Goal: Task Accomplishment & Management: Use online tool/utility

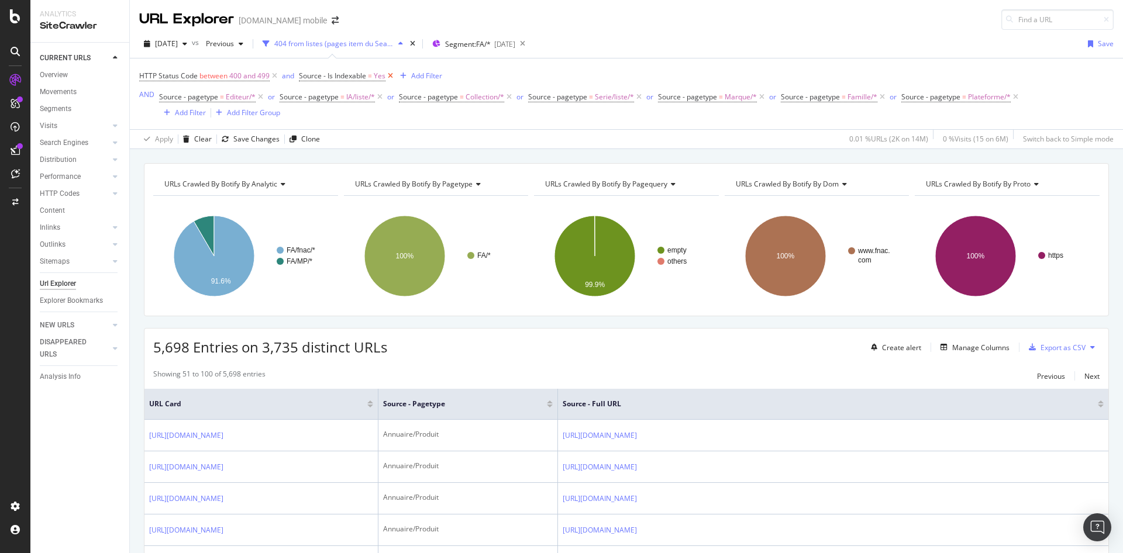
click at [390, 75] on icon at bounding box center [390, 76] width 10 height 12
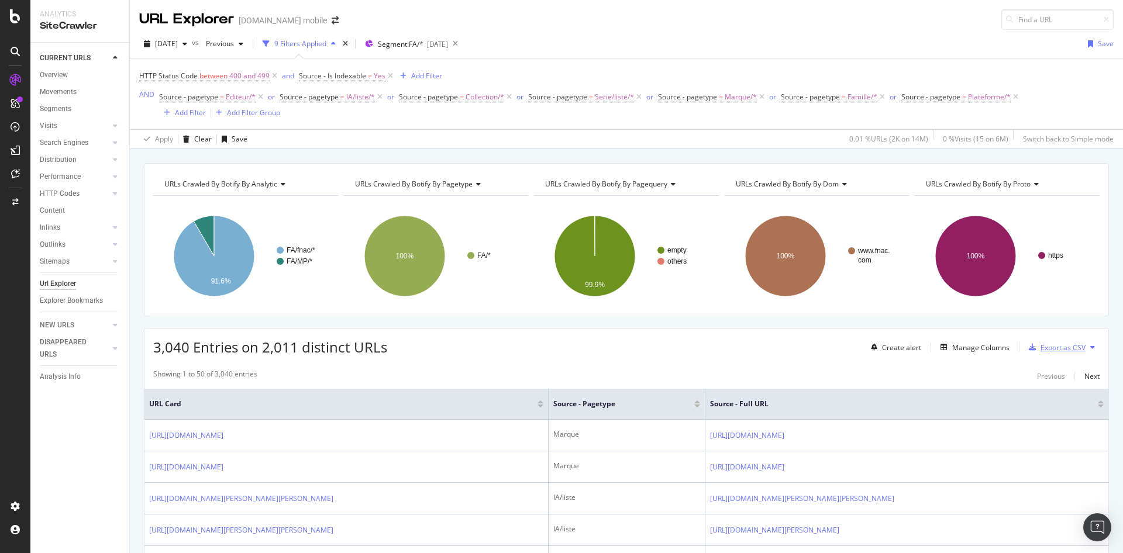
click at [1055, 348] on div "Export as CSV" at bounding box center [1063, 348] width 45 height 10
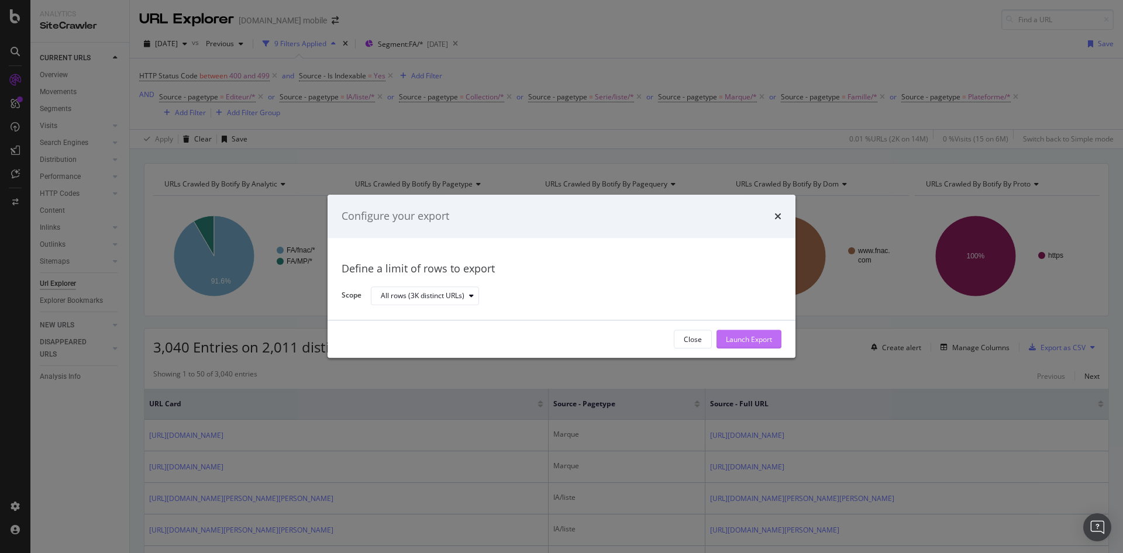
click at [769, 339] on div "Launch Export" at bounding box center [749, 340] width 46 height 10
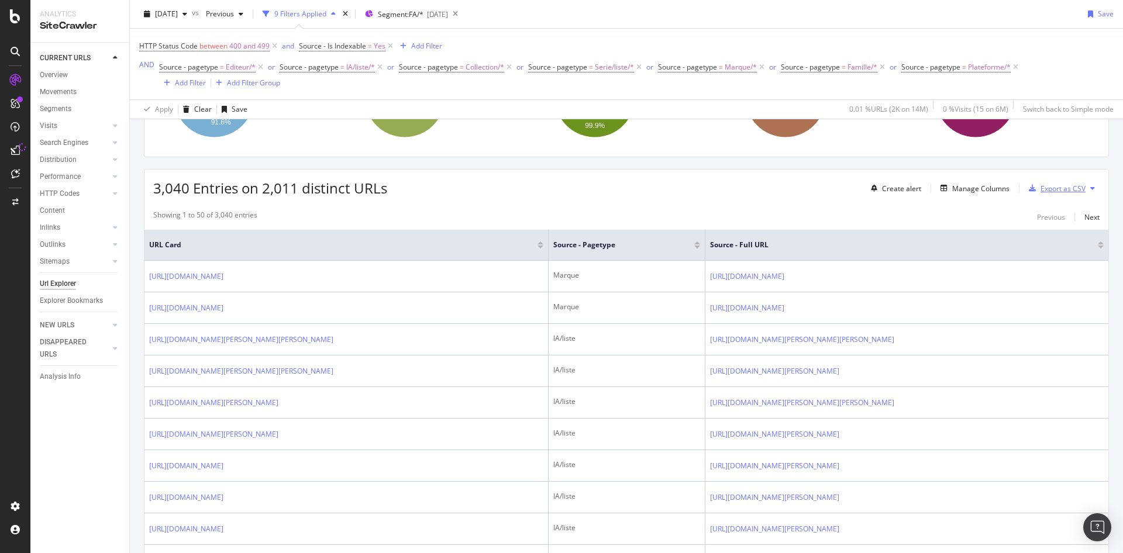
scroll to position [160, 0]
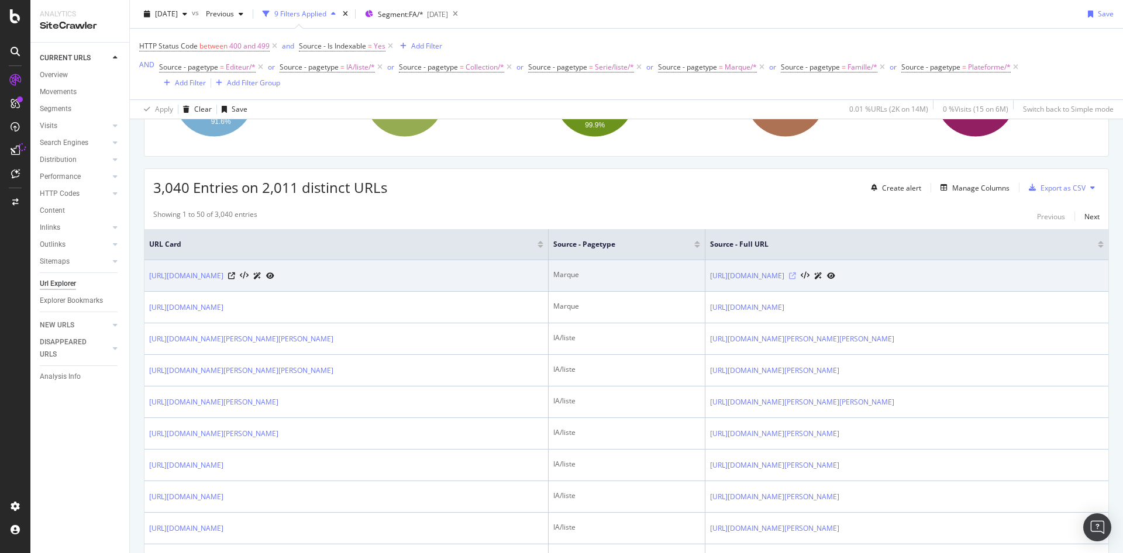
click at [796, 277] on icon at bounding box center [792, 276] width 7 height 7
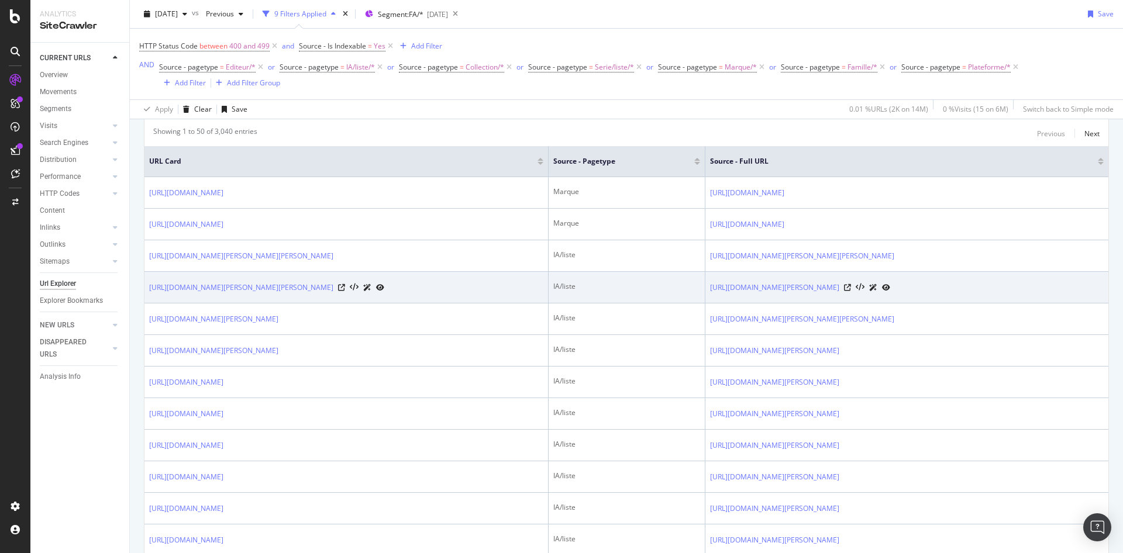
scroll to position [389, 0]
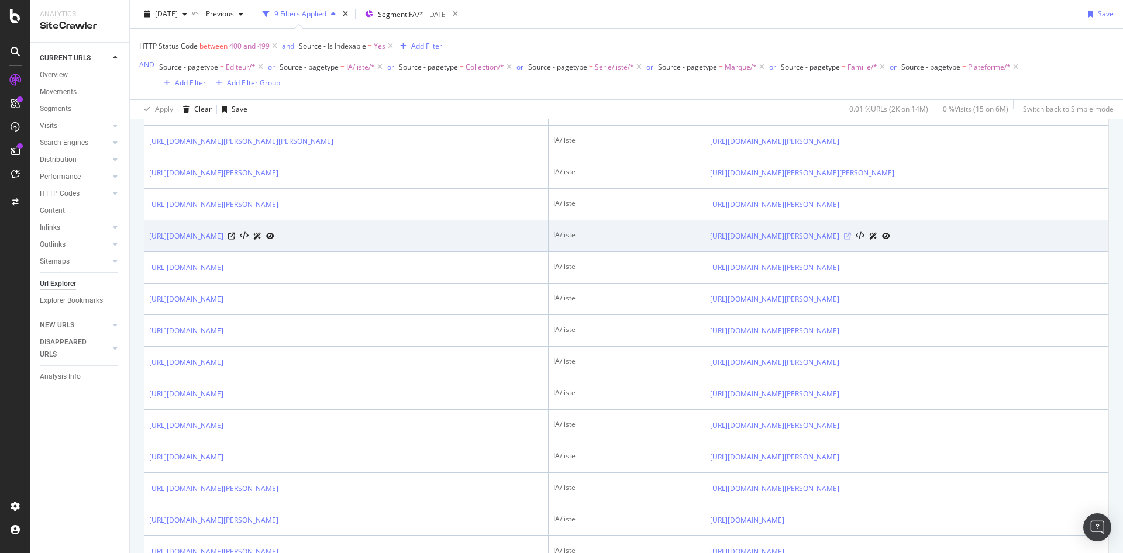
click at [851, 233] on icon at bounding box center [847, 236] width 7 height 7
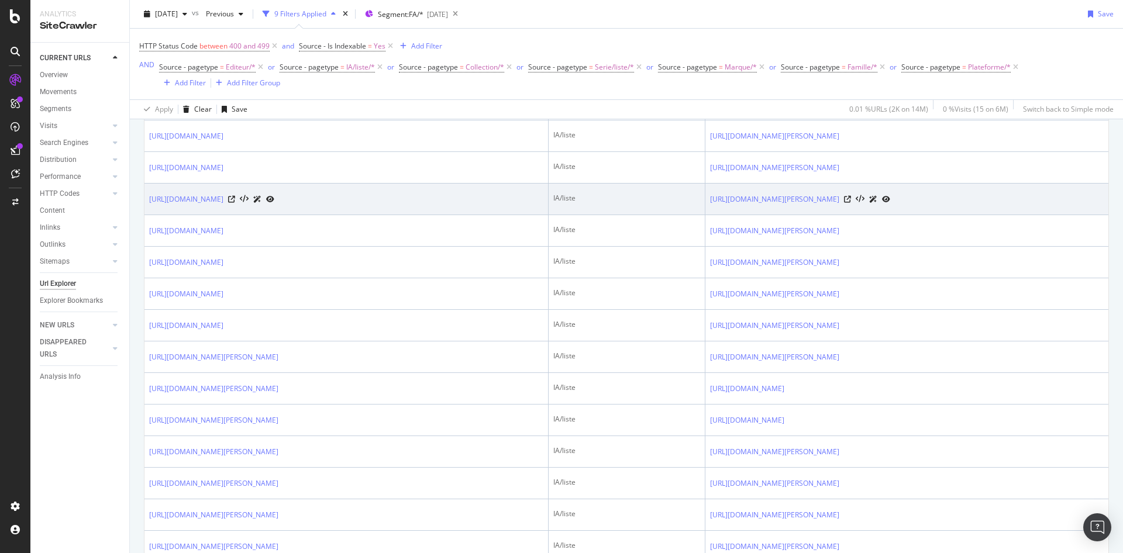
scroll to position [604, 0]
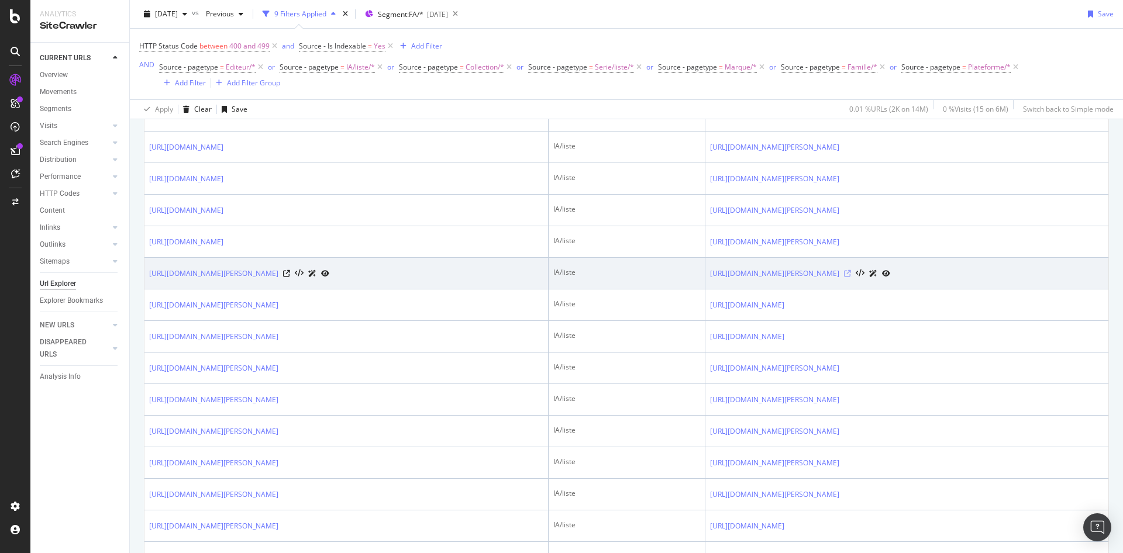
click at [851, 275] on icon at bounding box center [847, 273] width 7 height 7
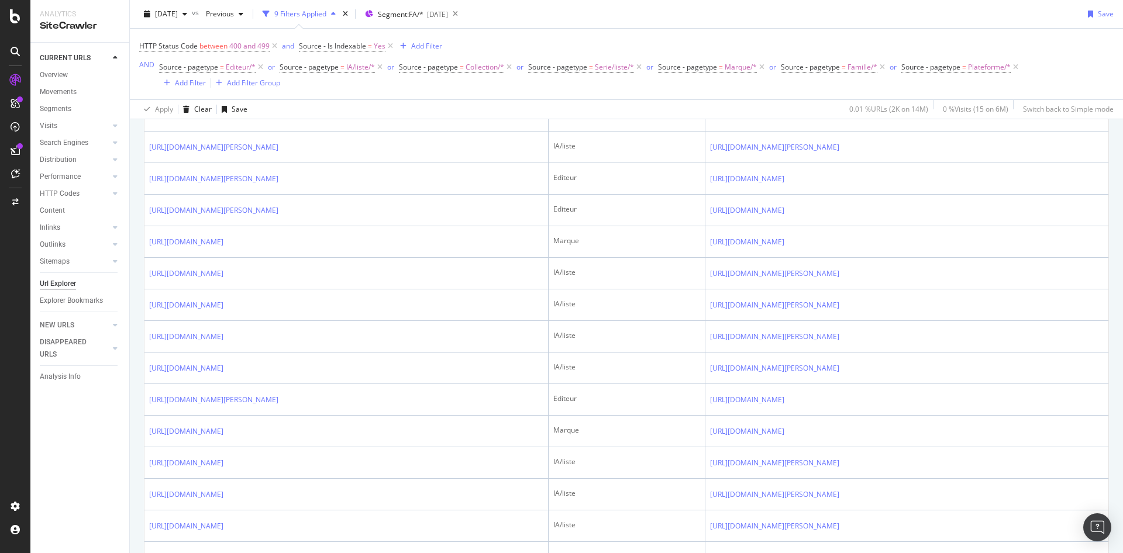
scroll to position [1101, 0]
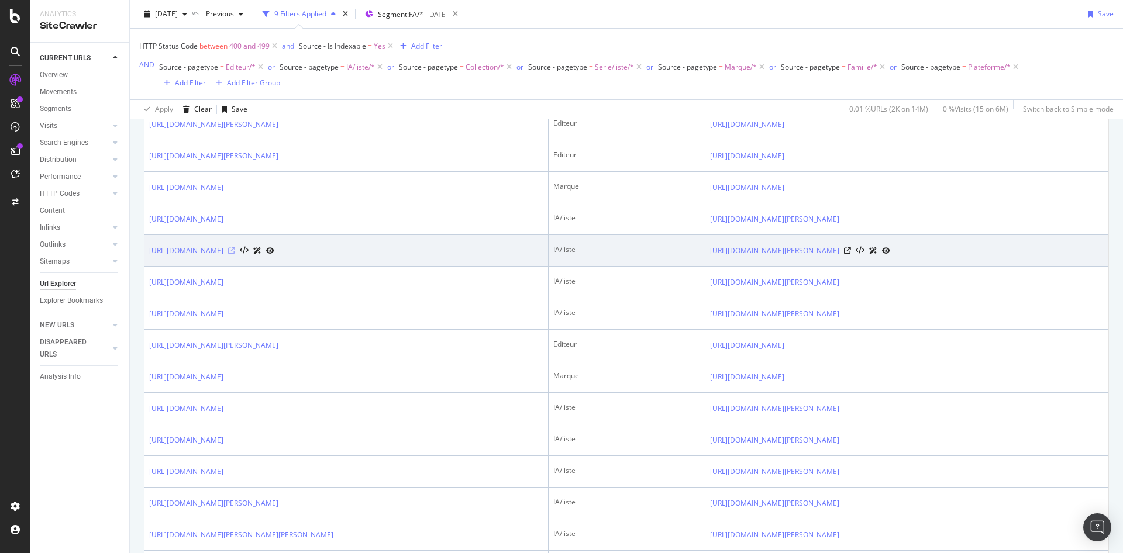
click at [235, 250] on icon at bounding box center [231, 250] width 7 height 7
click at [851, 252] on icon at bounding box center [847, 250] width 7 height 7
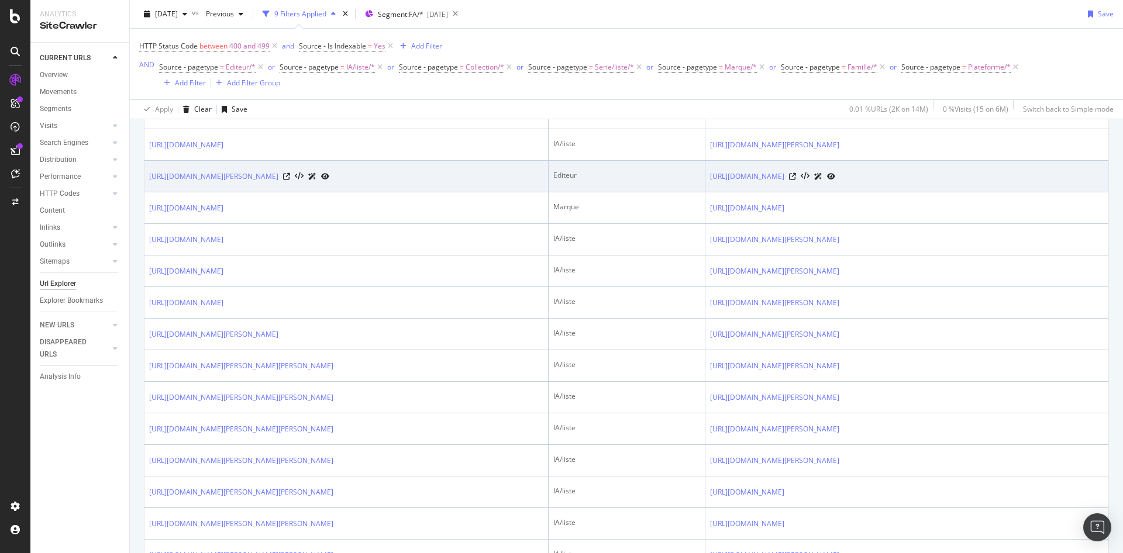
scroll to position [1272, 0]
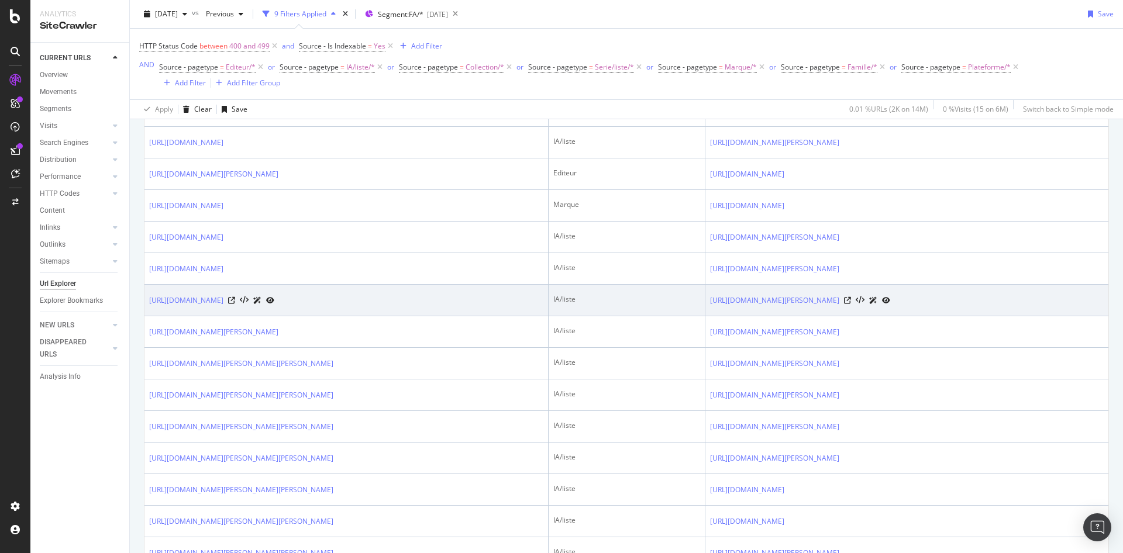
click at [453, 316] on td "https://www.fnac.com/a3773493/A-la-croisee-des-Mondes-La-boussole-d-or-DVD-Zone…" at bounding box center [346, 301] width 404 height 32
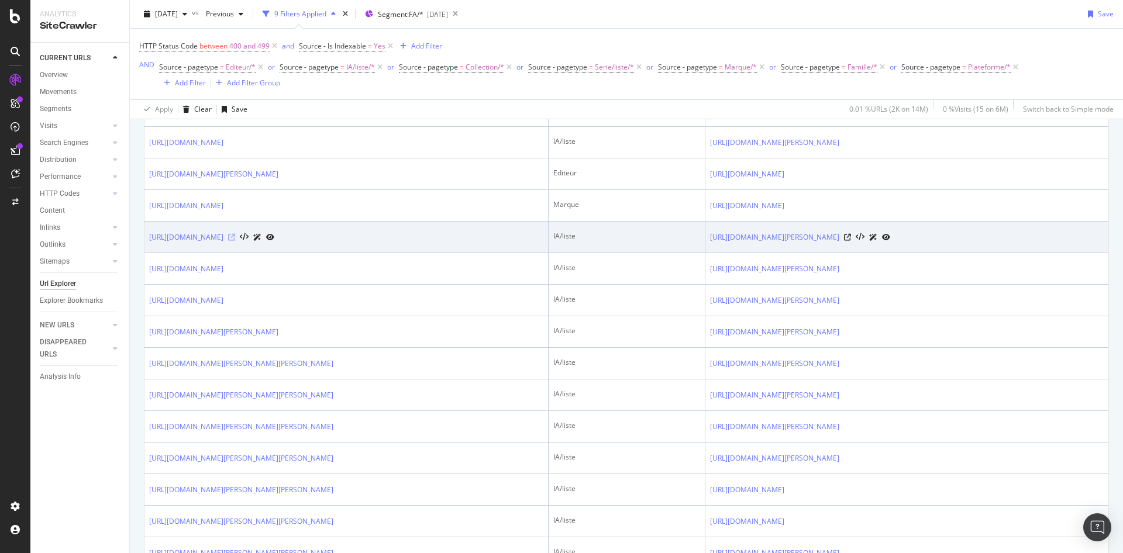
click at [235, 241] on icon at bounding box center [231, 237] width 7 height 7
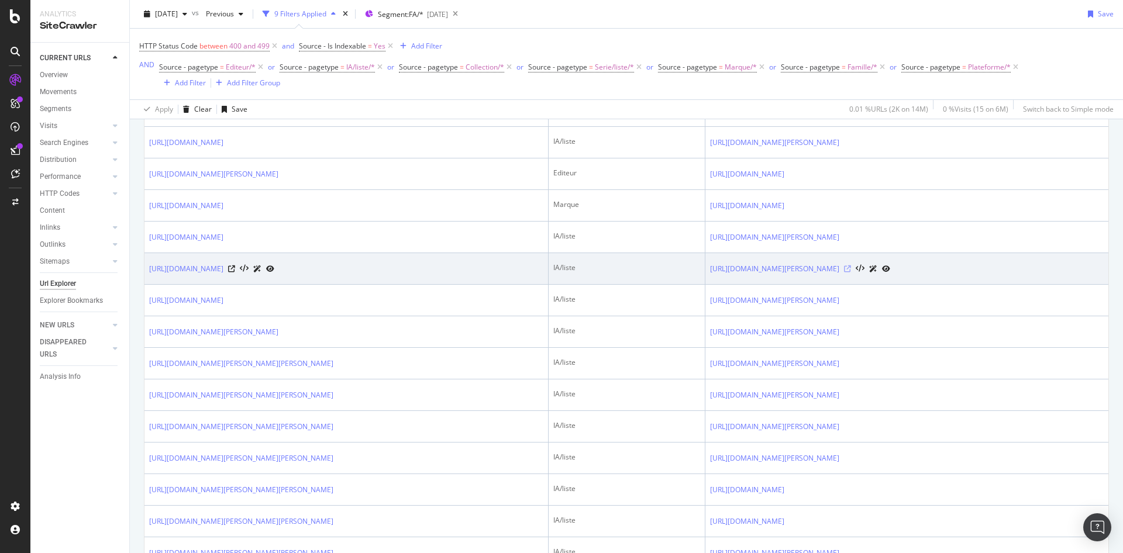
click at [851, 273] on icon at bounding box center [847, 269] width 7 height 7
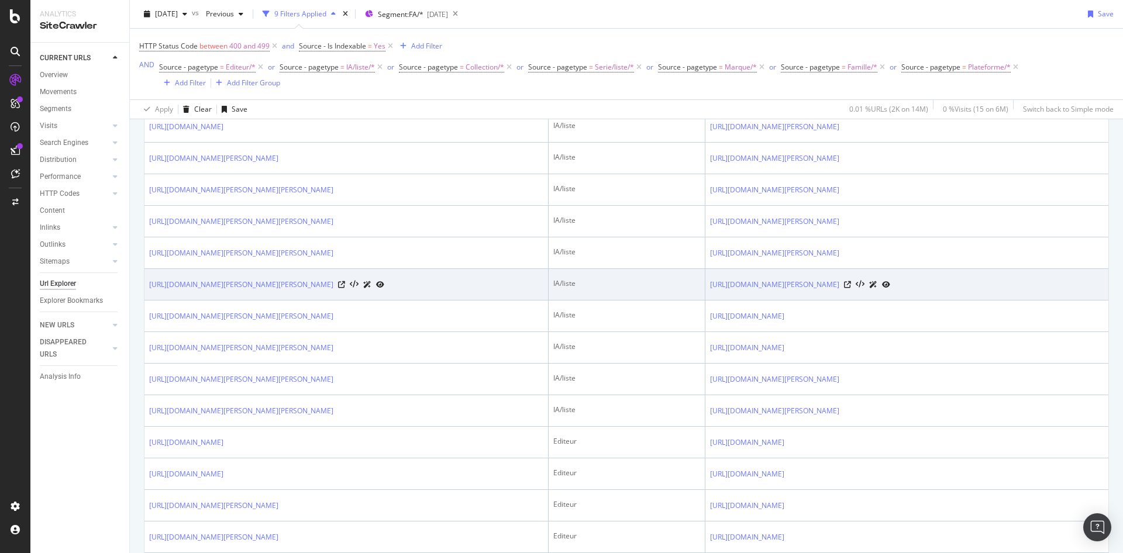
scroll to position [1423, 0]
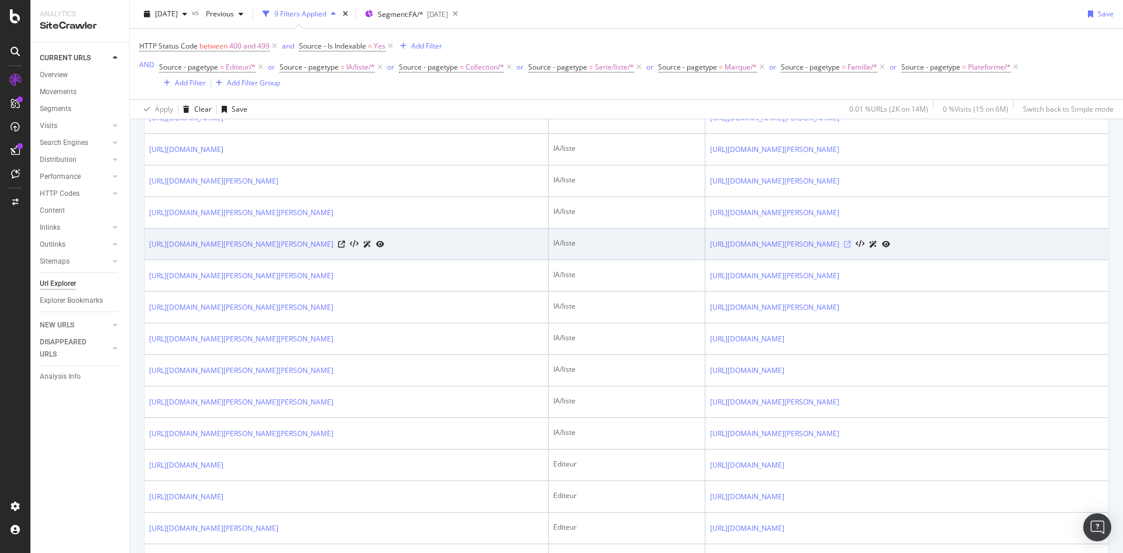
click at [851, 248] on icon at bounding box center [847, 244] width 7 height 7
click at [345, 248] on icon at bounding box center [341, 244] width 7 height 7
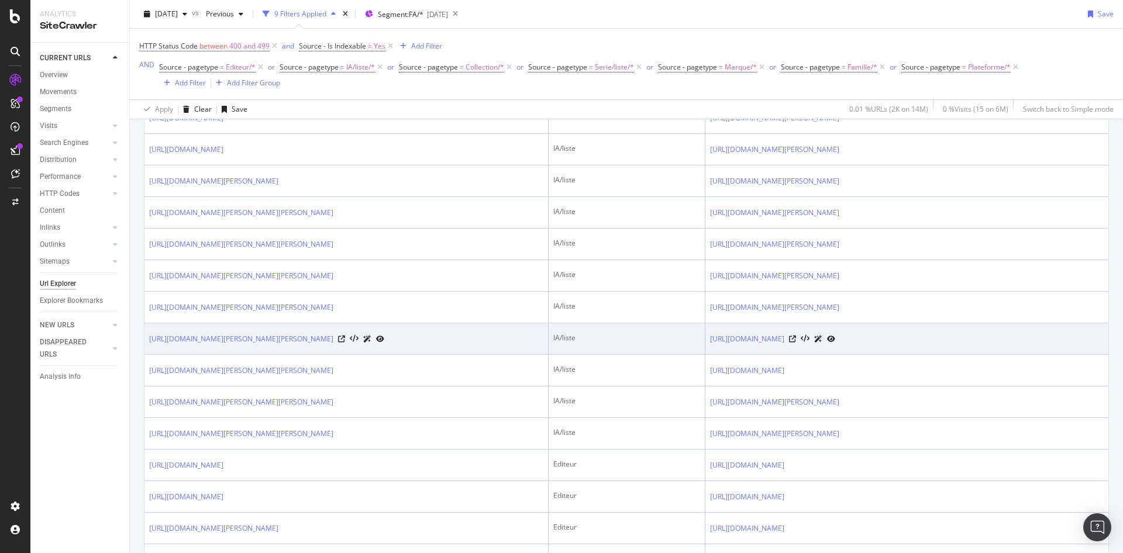
scroll to position [1613, 0]
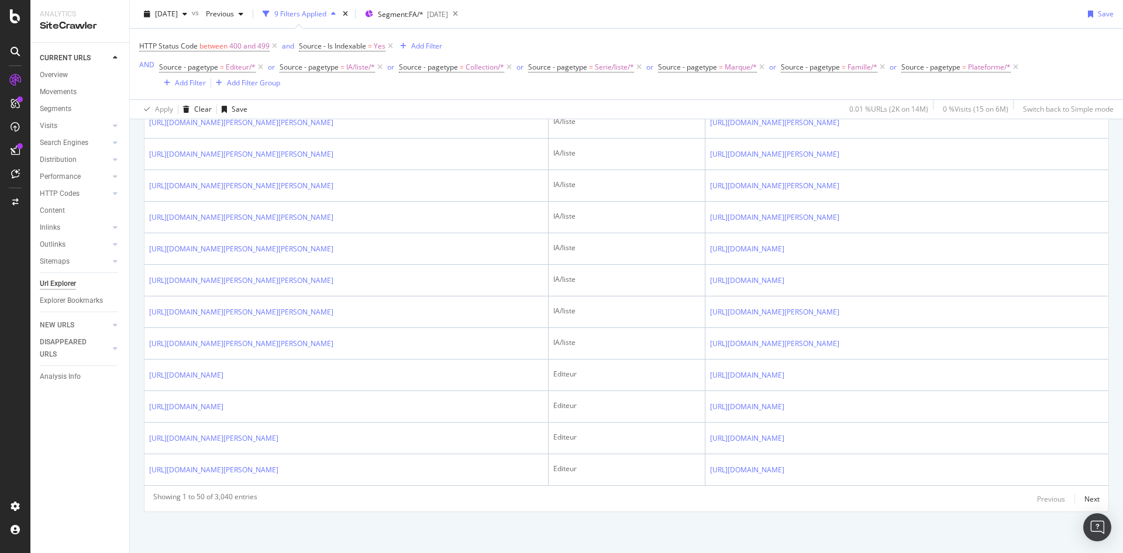
click at [57, 111] on div "Overview" at bounding box center [59, 108] width 33 height 12
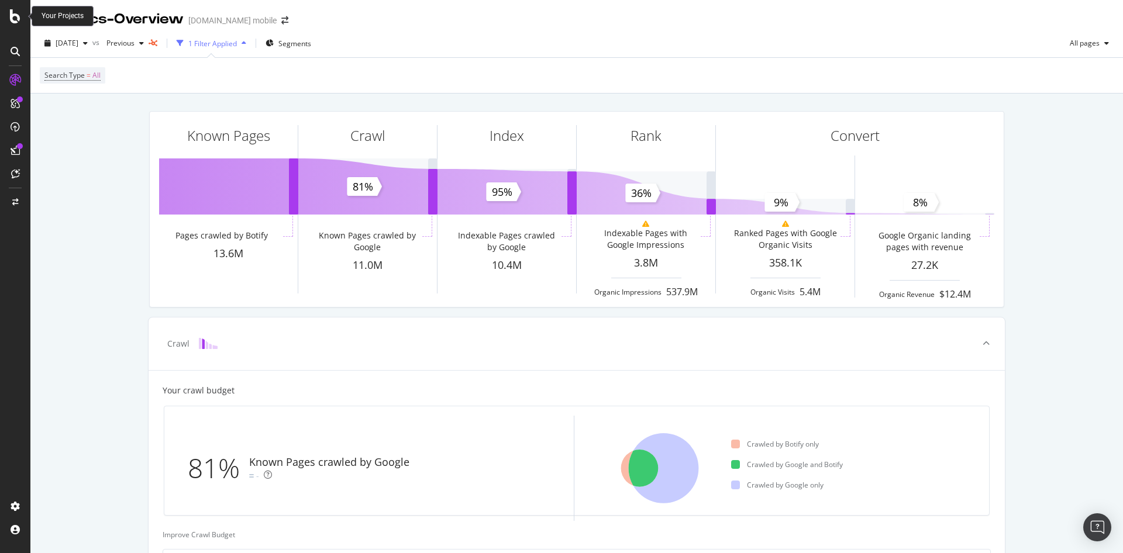
click at [22, 15] on div at bounding box center [15, 16] width 28 height 14
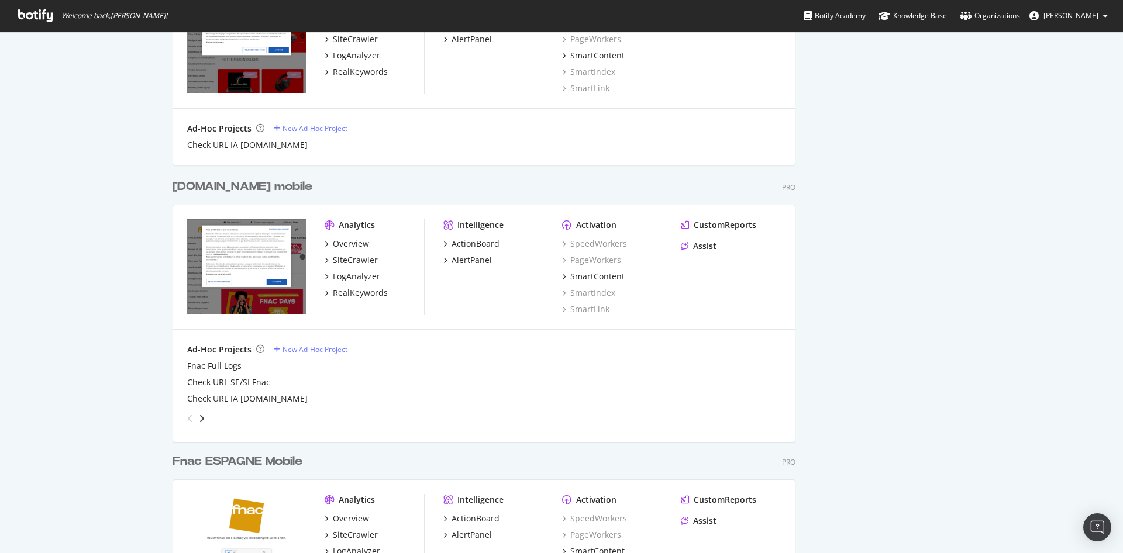
scroll to position [994, 0]
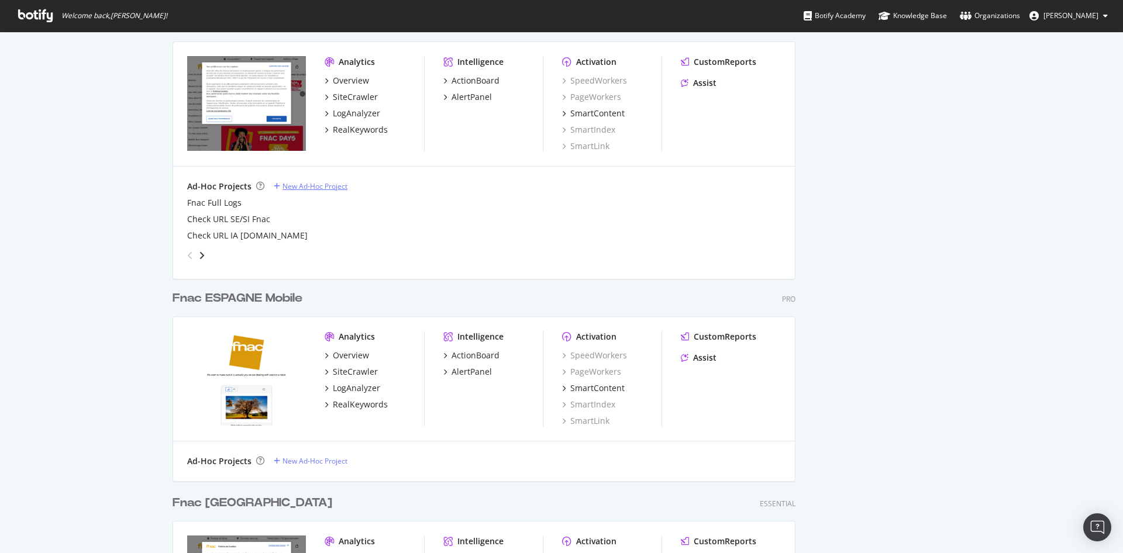
click at [299, 187] on div "New Ad-Hoc Project" at bounding box center [315, 186] width 65 height 10
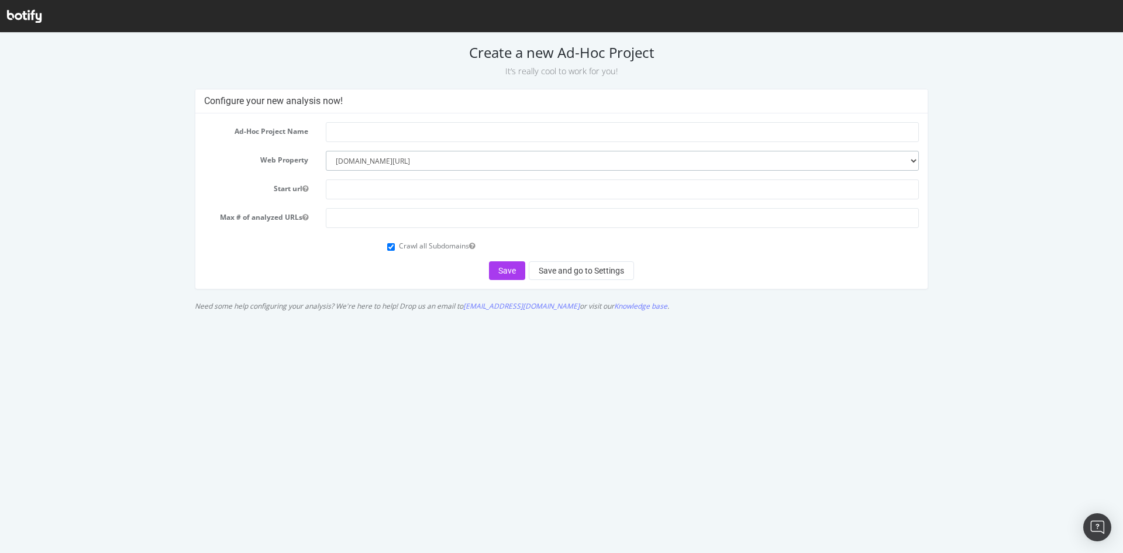
click at [326, 151] on select "--------- www.fnac.com/ fnac.es www.darty.com/ www.vandenborre.be/ www.natureet…" at bounding box center [622, 161] width 593 height 20
click option "www.fnac.com/" at bounding box center [0, 33] width 0 height 0
click at [359, 130] on input "text" at bounding box center [622, 132] width 593 height 20
type input "Weekly mobile fnac.com"
click at [355, 192] on input "text" at bounding box center [622, 190] width 593 height 20
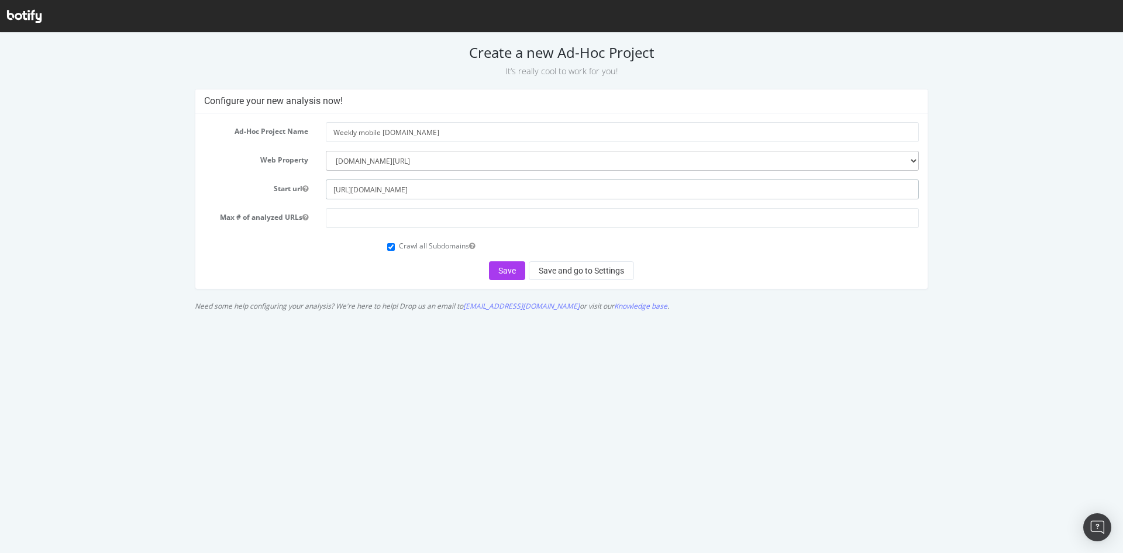
type input "https://www.fnac.com"
drag, startPoint x: 340, startPoint y: 218, endPoint x: 351, endPoint y: 218, distance: 11.1
click at [351, 218] on input "3000000" at bounding box center [622, 218] width 593 height 20
click at [364, 274] on div "Save Save and go to Settings" at bounding box center [561, 270] width 715 height 19
drag, startPoint x: 338, startPoint y: 217, endPoint x: 292, endPoint y: 214, distance: 45.7
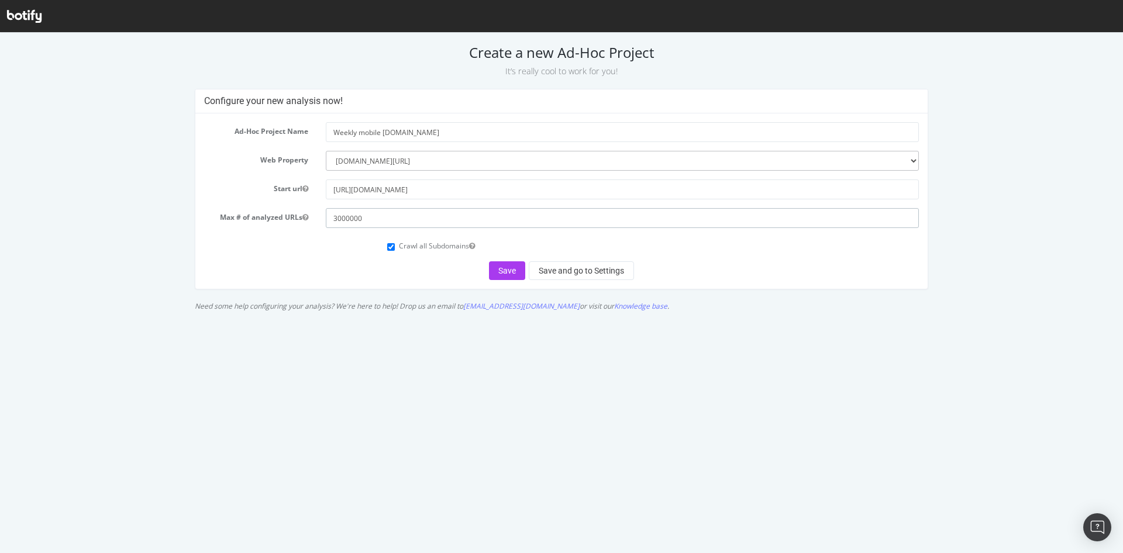
click at [326, 214] on input "3000000" at bounding box center [622, 218] width 593 height 20
type input "2000000"
click at [252, 290] on div "Configure your new analysis now! Ad-Hoc Project Name Weekly mobile fnac.com Web…" at bounding box center [562, 203] width 746 height 228
click at [559, 273] on button "Save and go to Settings" at bounding box center [581, 270] width 105 height 19
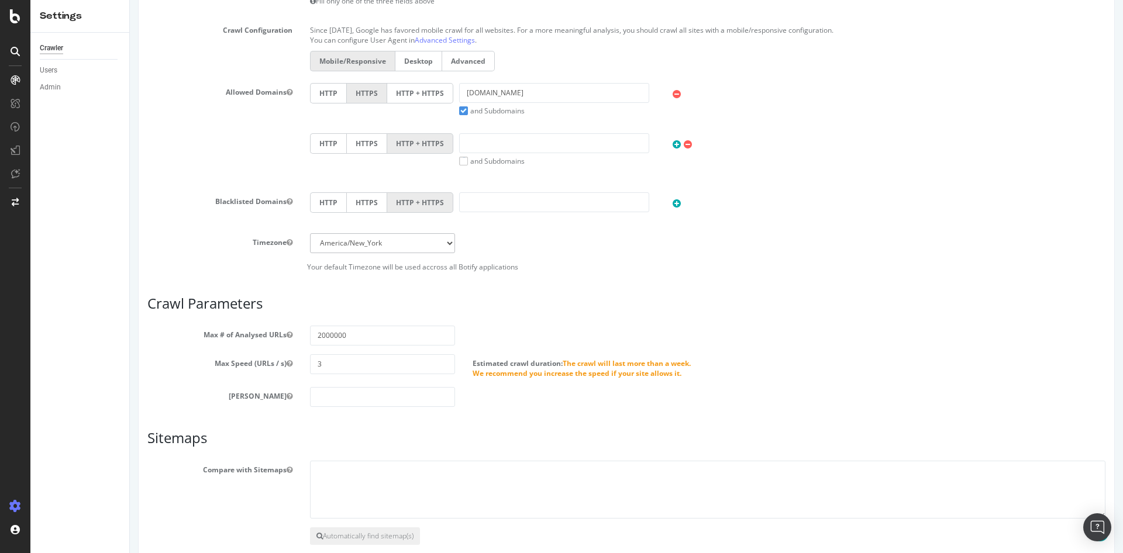
scroll to position [542, 0]
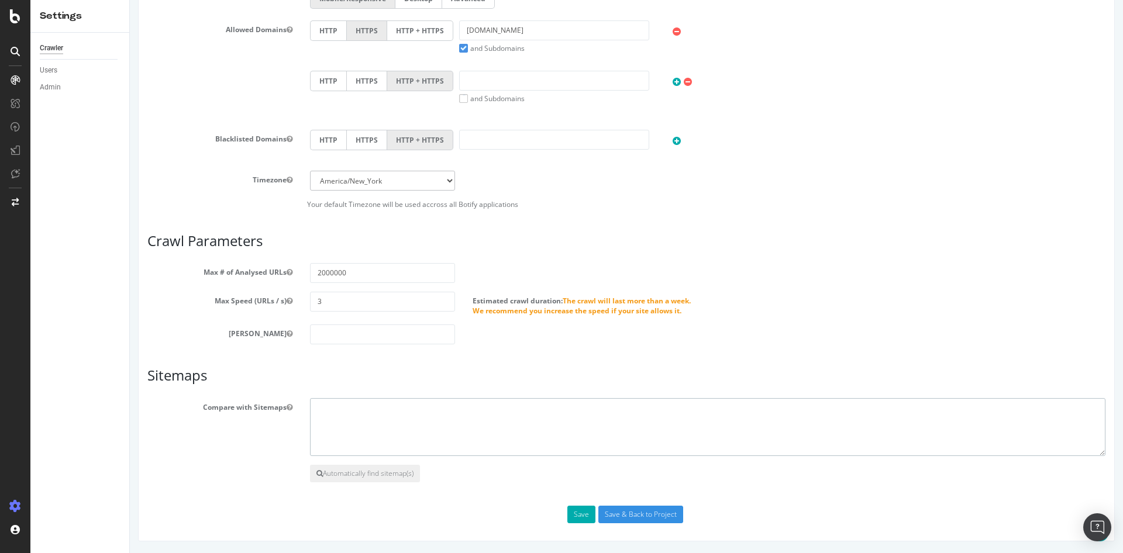
click at [364, 413] on textarea at bounding box center [708, 427] width 796 height 58
click at [364, 473] on button "Automatically find sitemap(s)" at bounding box center [365, 474] width 110 height 18
select select "Europe/Paris"
click option "Europe/Paris" at bounding box center [130, 0] width 0 height 0
click at [670, 215] on div "Scope Project Name Weekly mobile fnac.com Start URLs https://www.fnac.com Or up…" at bounding box center [626, 111] width 958 height 825
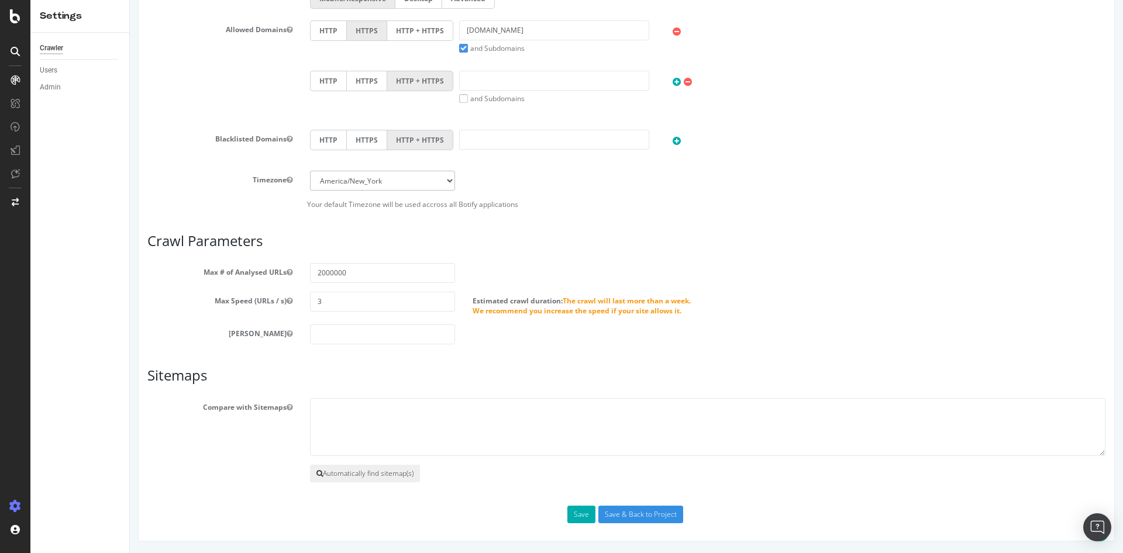
click at [397, 467] on button "Automatically find sitemap(s)" at bounding box center [365, 474] width 110 height 18
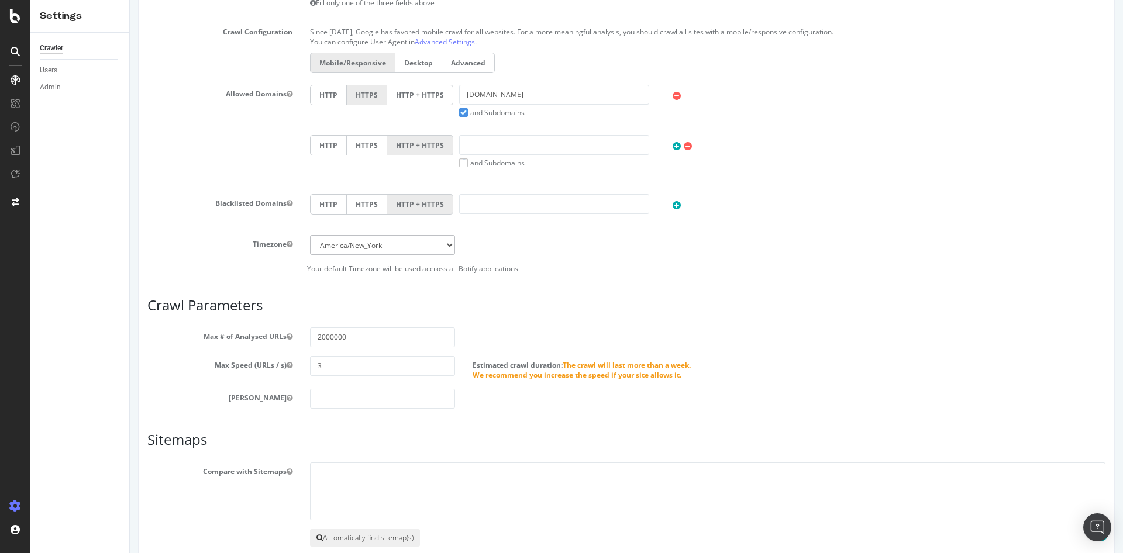
scroll to position [477, 0]
drag, startPoint x: 704, startPoint y: 383, endPoint x: 607, endPoint y: 370, distance: 98.5
click at [607, 370] on section "Max # of Analysed URLs 2000000 Max Speed (URLs / s) 3 Estimated crawl duration:…" at bounding box center [626, 367] width 958 height 81
click at [607, 370] on span "The crawl will last more than a week. We recommend you increase the speed if yo…" at bounding box center [582, 370] width 218 height 20
drag, startPoint x: 315, startPoint y: 362, endPoint x: 283, endPoint y: 357, distance: 33.1
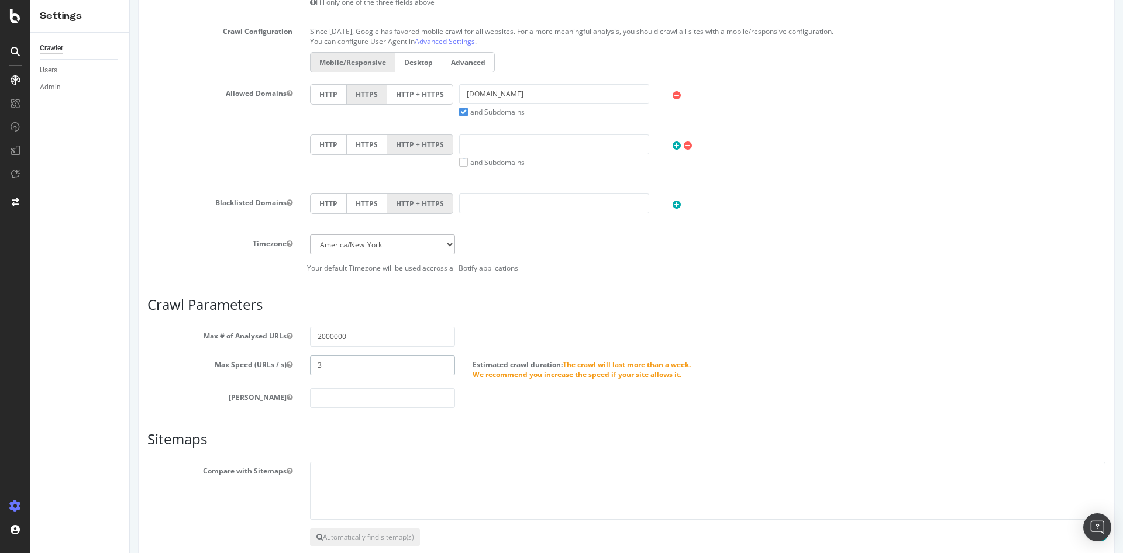
click at [310, 357] on input "3" at bounding box center [382, 366] width 145 height 20
type input "25"
click at [608, 411] on div "Scope Project Name Weekly mobile fnac.com Start URLs https://www.fnac.com Or up…" at bounding box center [626, 173] width 958 height 821
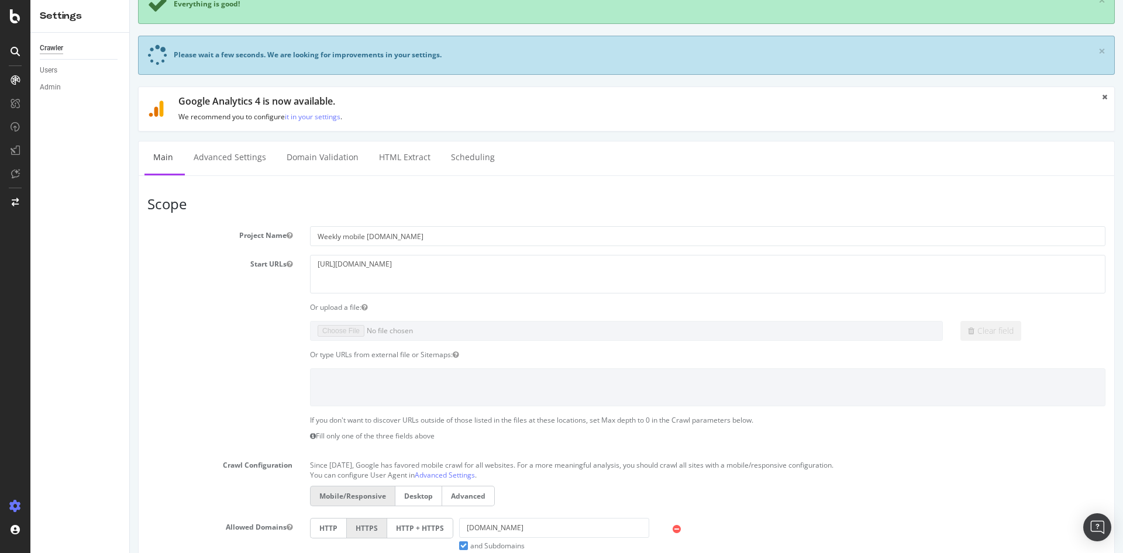
scroll to position [0, 0]
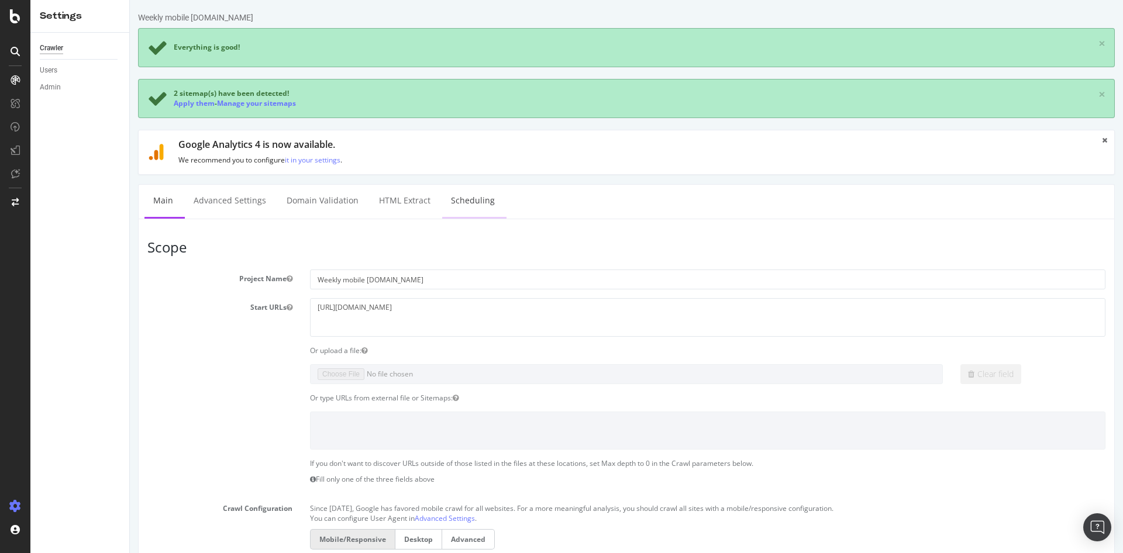
click at [477, 202] on link "Scheduling" at bounding box center [472, 201] width 61 height 32
click at [203, 101] on link "Apply them" at bounding box center [194, 103] width 41 height 10
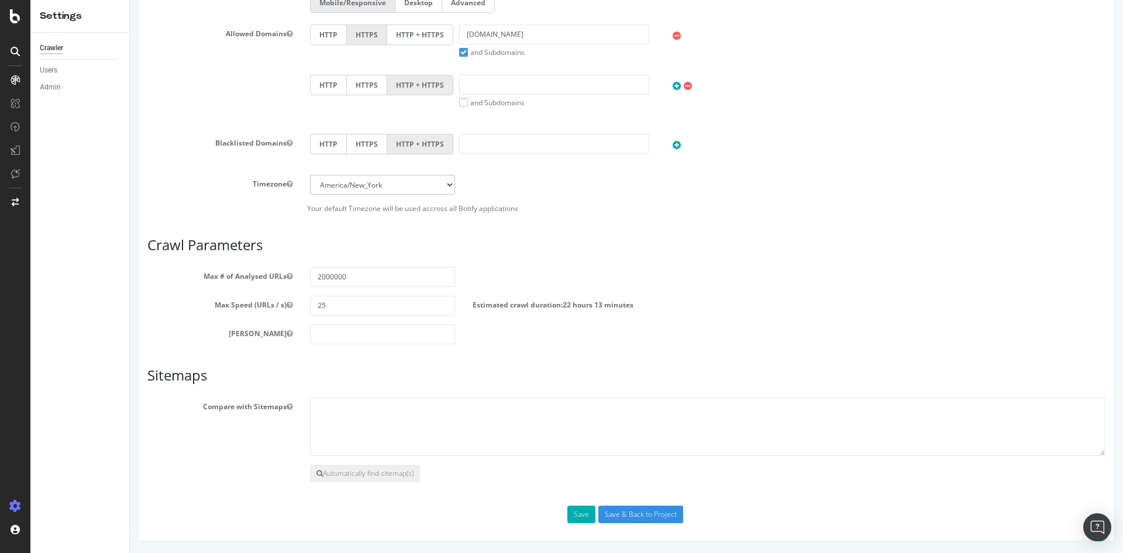
scroll to position [515, 0]
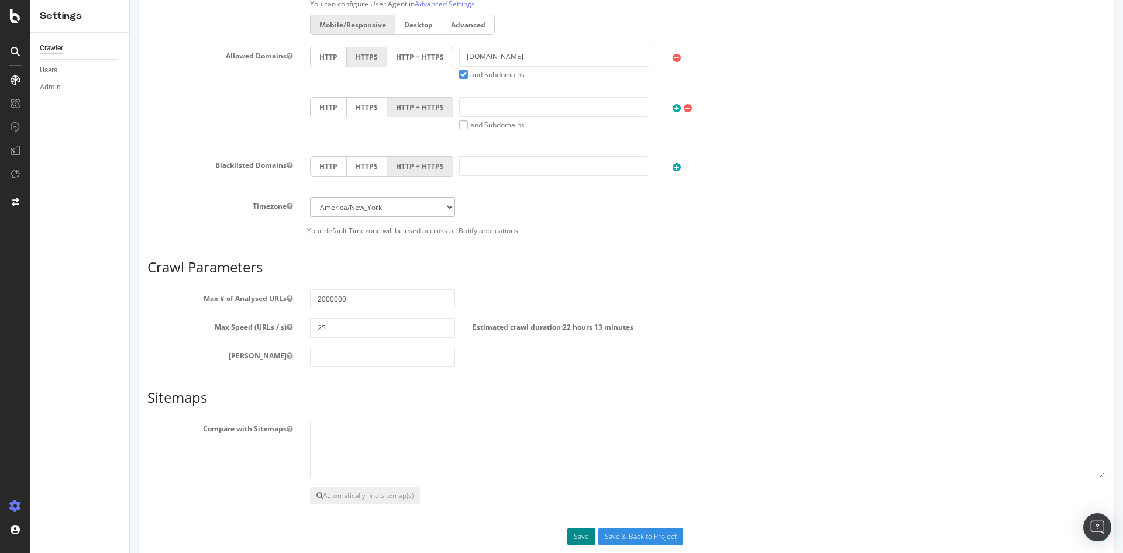
click at [580, 535] on button "Save" at bounding box center [581, 537] width 28 height 18
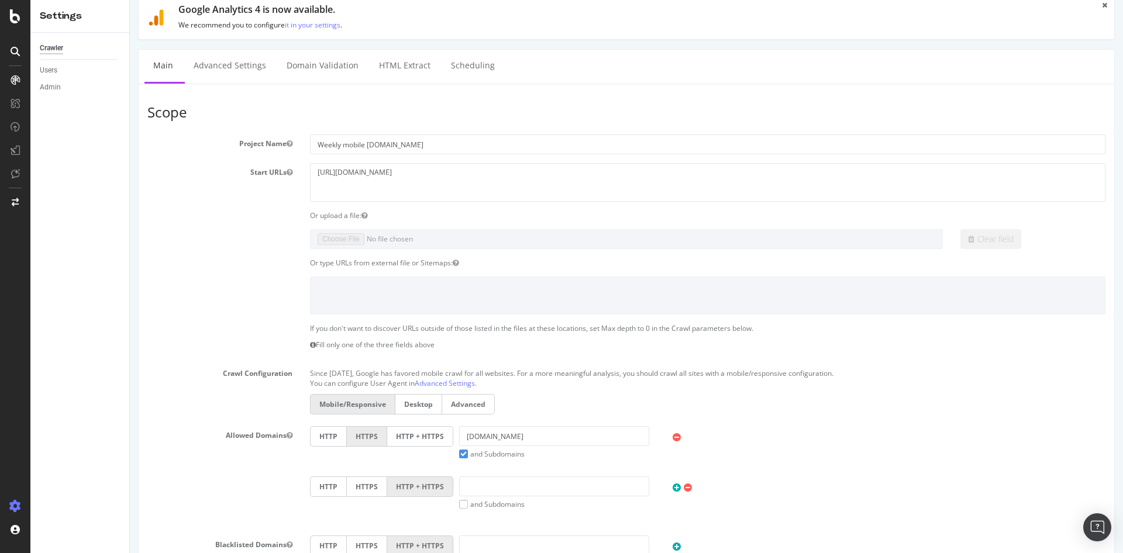
scroll to position [0, 0]
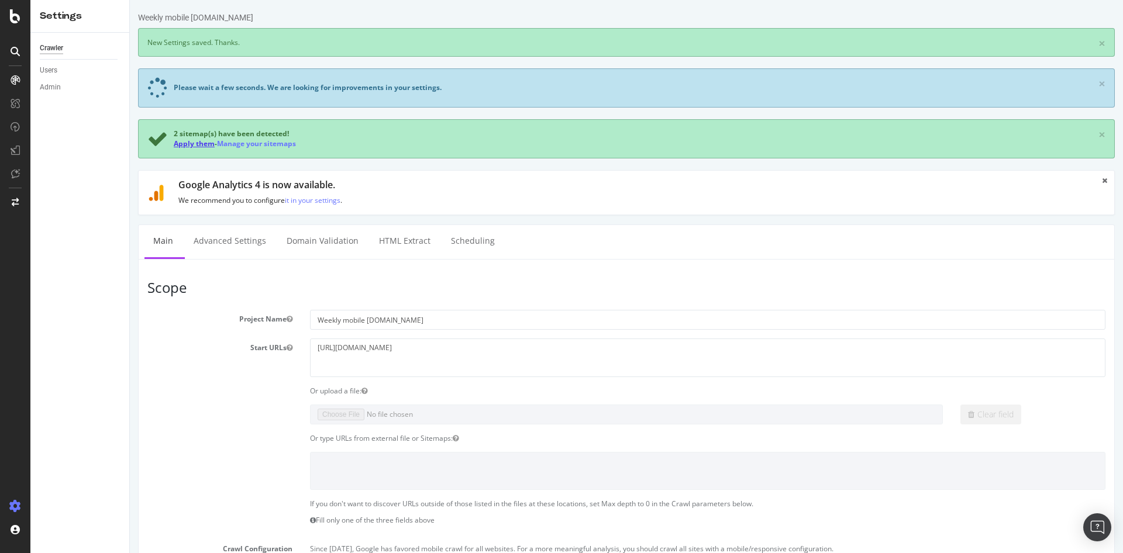
click at [200, 145] on link "Apply them" at bounding box center [194, 144] width 41 height 10
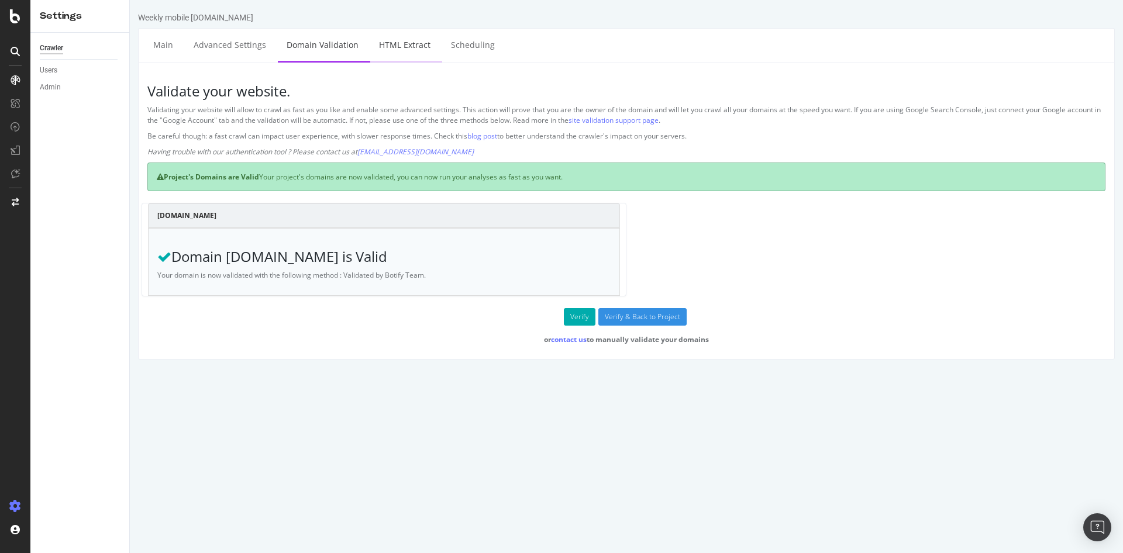
click at [403, 49] on link "HTML Extract" at bounding box center [404, 45] width 69 height 32
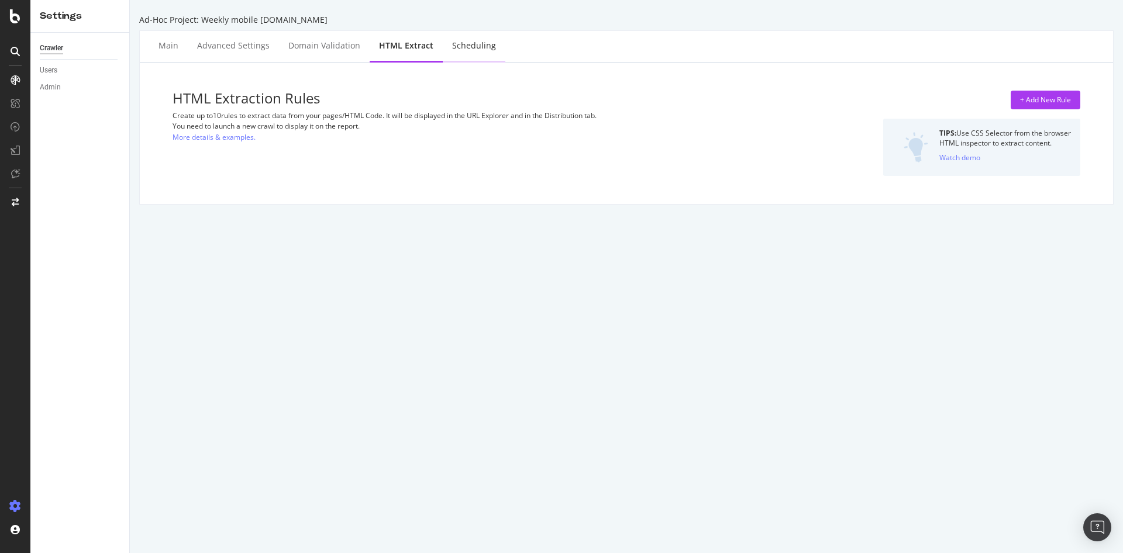
click at [461, 52] on div "Scheduling" at bounding box center [474, 46] width 63 height 32
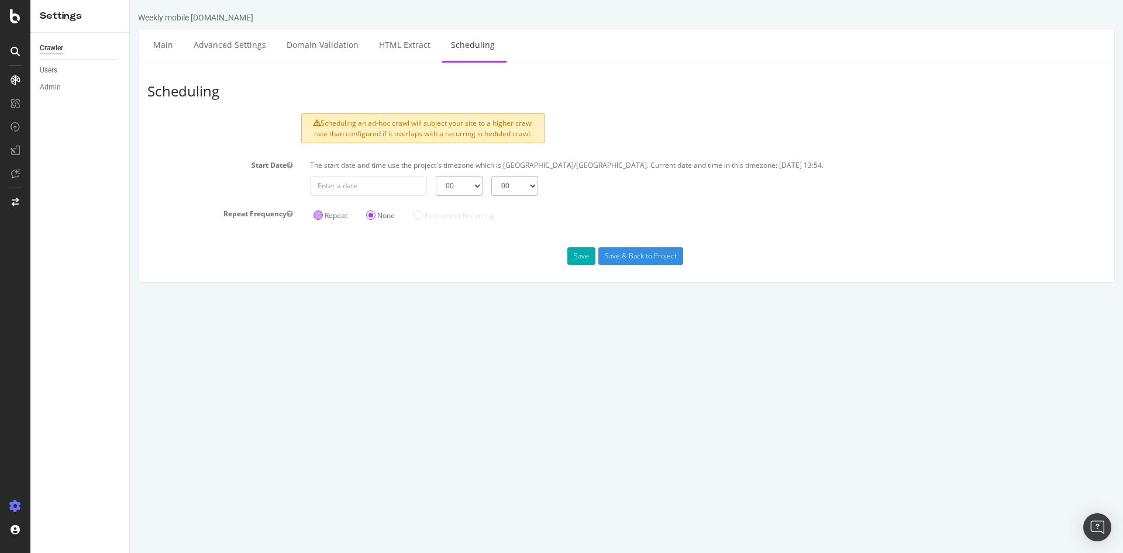
click at [322, 214] on label "Repeat" at bounding box center [331, 216] width 34 height 10
click at [130, 0] on input "Repeat" at bounding box center [130, 0] width 0 height 0
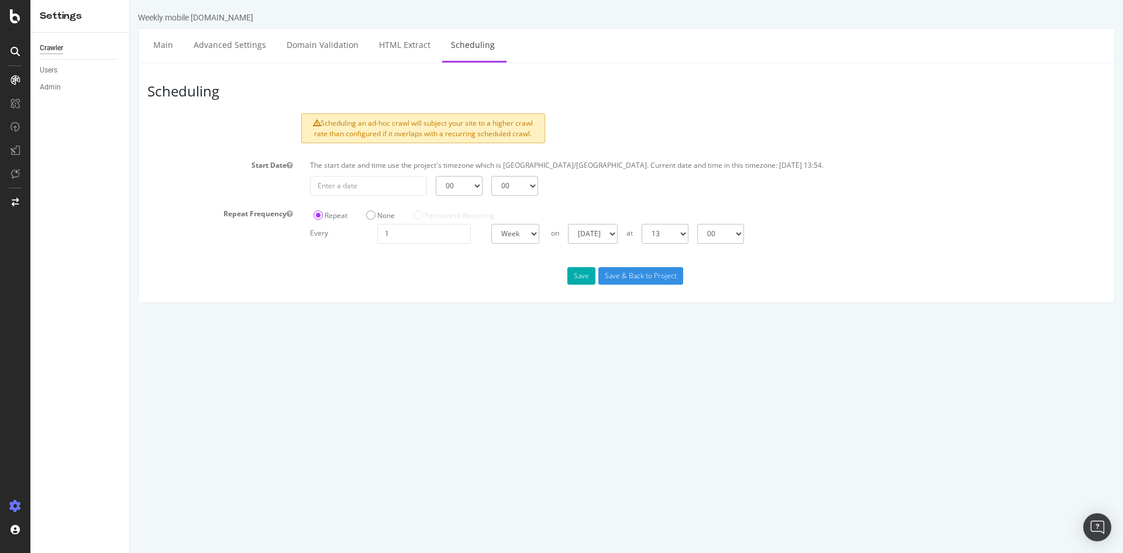
click at [568, 224] on select "Sunday Monday Tuesday Wednesday Thursday Friday Saturday" at bounding box center [593, 234] width 50 height 20
select select "0"
click option "Monday" at bounding box center [130, 0] width 0 height 0
click at [642, 224] on select "00 01 02 03 04 05 06 07 08 09 10 11 12 13 14 15 16 17 18 19 20 21 22 23" at bounding box center [665, 234] width 47 height 20
select select "8"
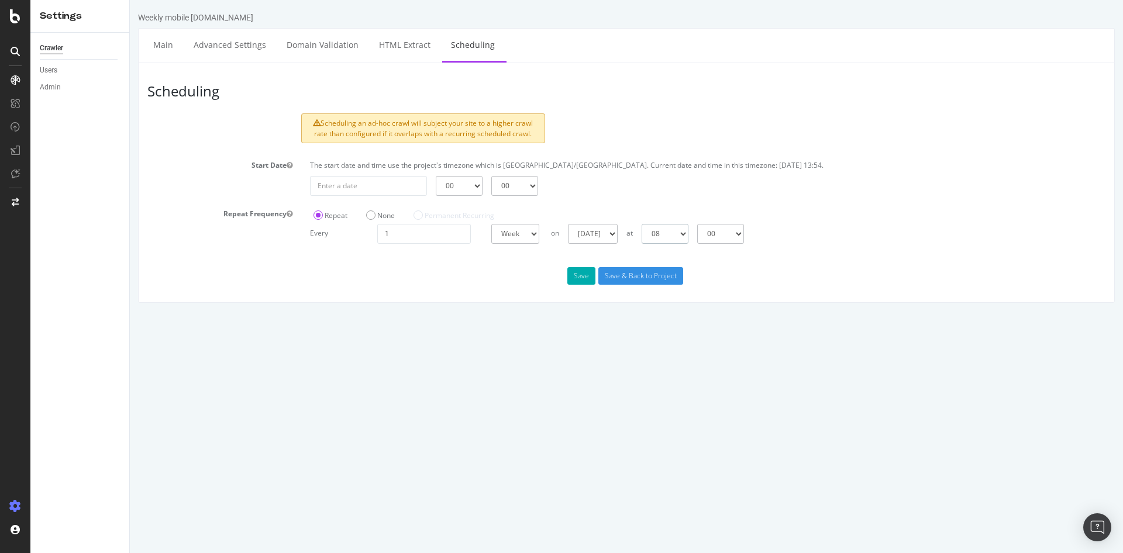
click option "08" at bounding box center [130, 0] width 0 height 0
click at [756, 295] on div "Scheduling Scheduling an ad-hoc crawl will subject your site to a higher crawl …" at bounding box center [626, 183] width 977 height 240
click at [580, 276] on button "Save" at bounding box center [581, 276] width 28 height 18
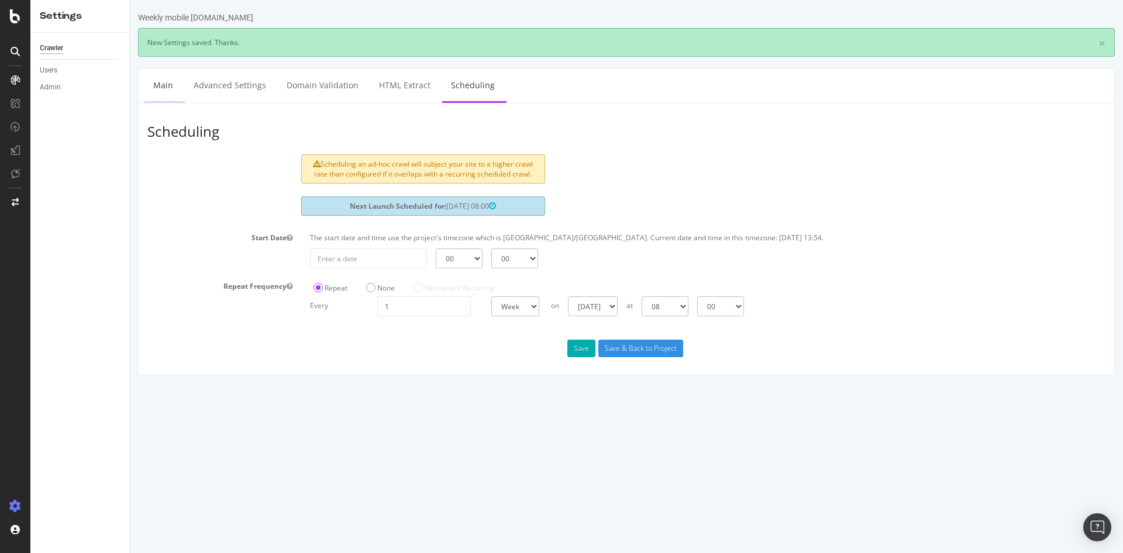
click at [168, 77] on link "Main" at bounding box center [162, 85] width 37 height 32
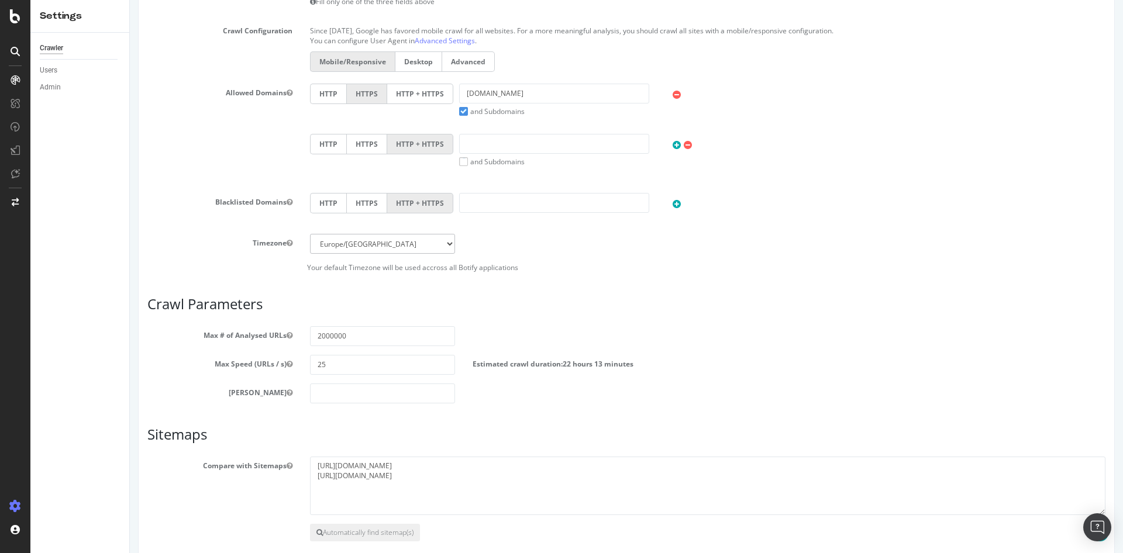
scroll to position [435, 0]
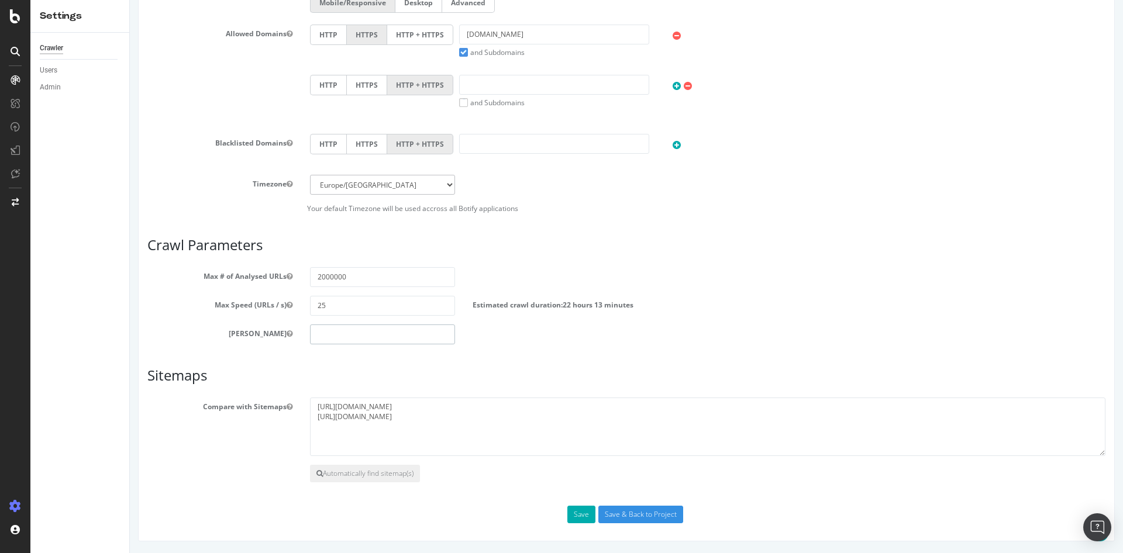
click at [357, 329] on input "number" at bounding box center [382, 335] width 145 height 20
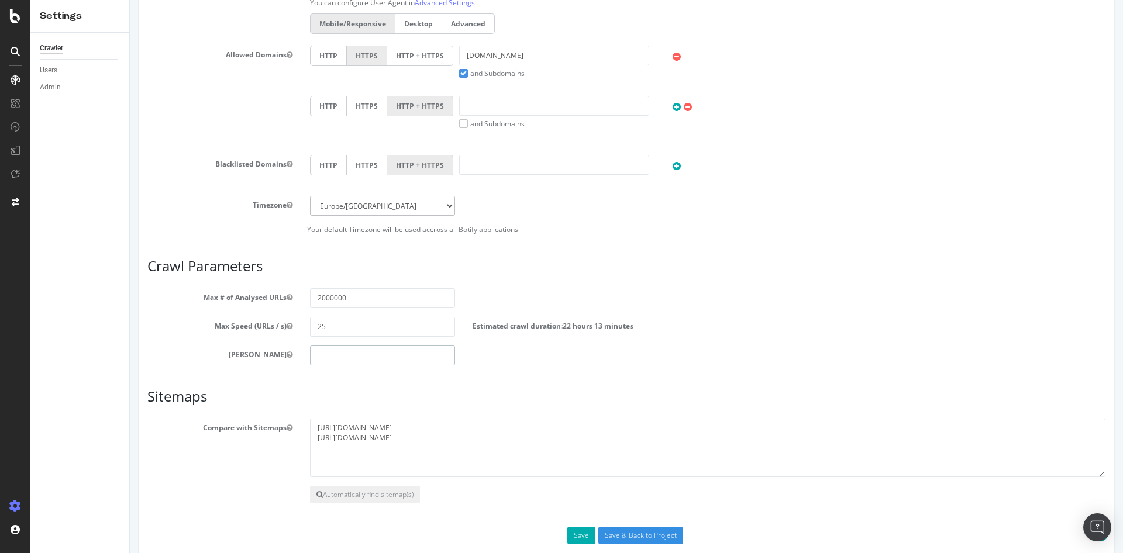
scroll to position [414, 0]
click at [338, 354] on input "number" at bounding box center [382, 356] width 145 height 20
type input "3"
click at [567, 403] on h3 "Sitemaps" at bounding box center [626, 397] width 958 height 15
click at [581, 532] on button "Save" at bounding box center [581, 537] width 28 height 18
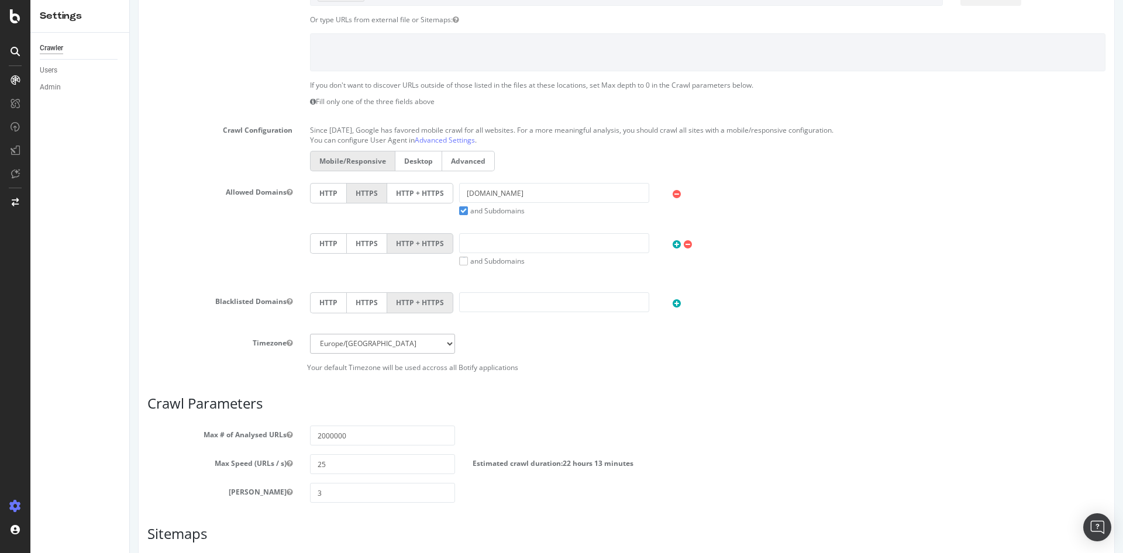
scroll to position [476, 0]
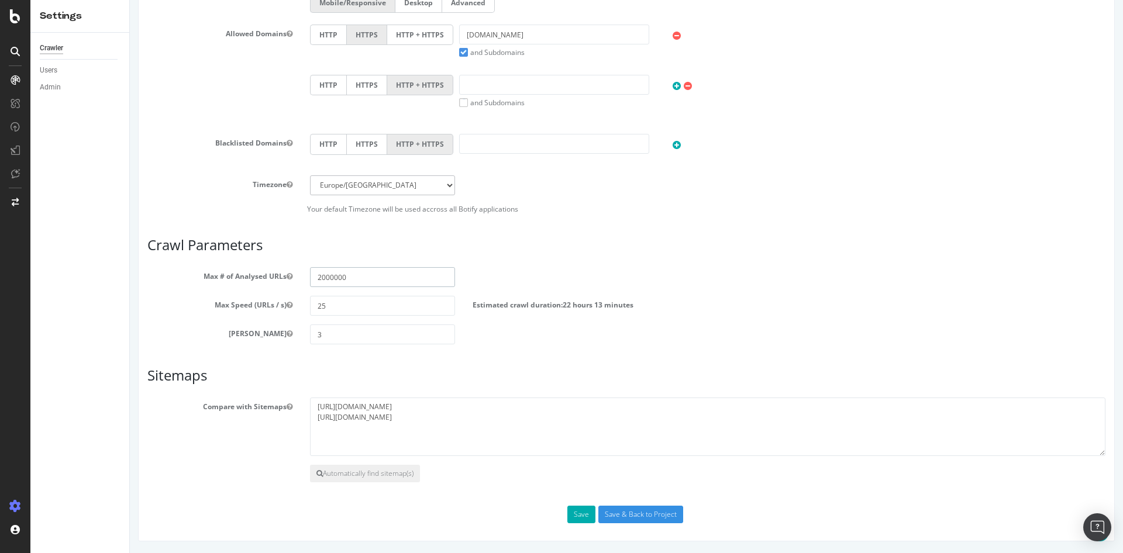
drag, startPoint x: 322, startPoint y: 276, endPoint x: 293, endPoint y: 278, distance: 28.8
click at [310, 278] on input "2000000" at bounding box center [382, 277] width 145 height 20
type input "1000000"
click at [647, 378] on h3 "Sitemaps" at bounding box center [626, 375] width 958 height 15
click at [577, 510] on button "Save" at bounding box center [581, 515] width 28 height 18
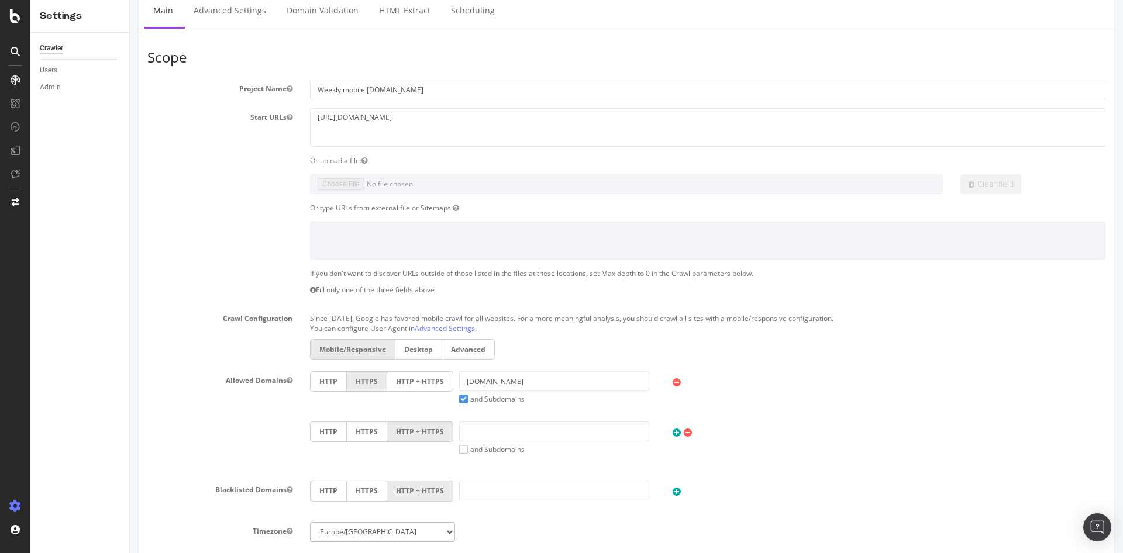
scroll to position [0, 0]
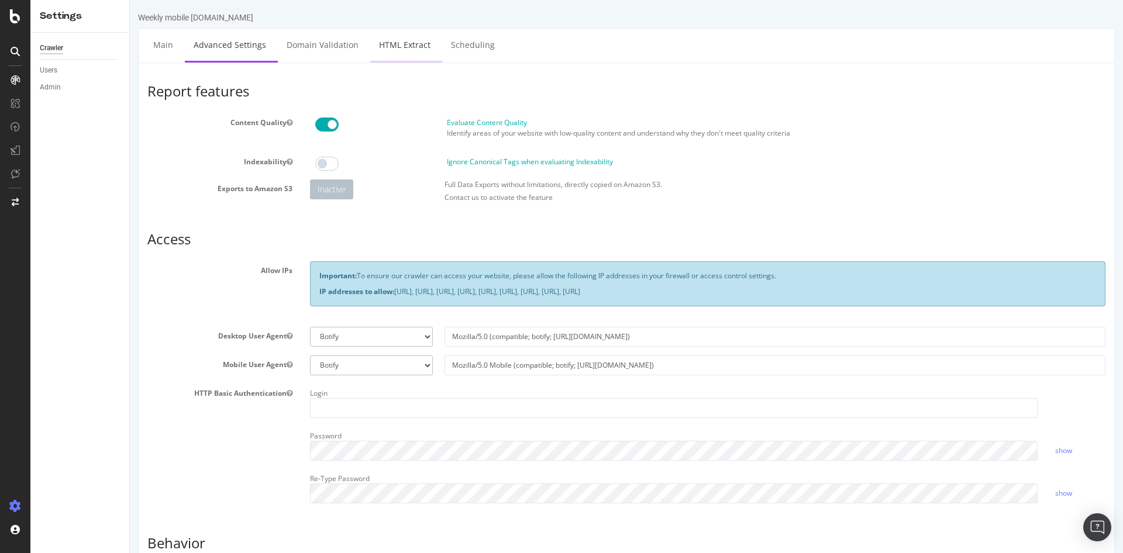
click at [406, 39] on link "HTML Extract" at bounding box center [404, 45] width 69 height 32
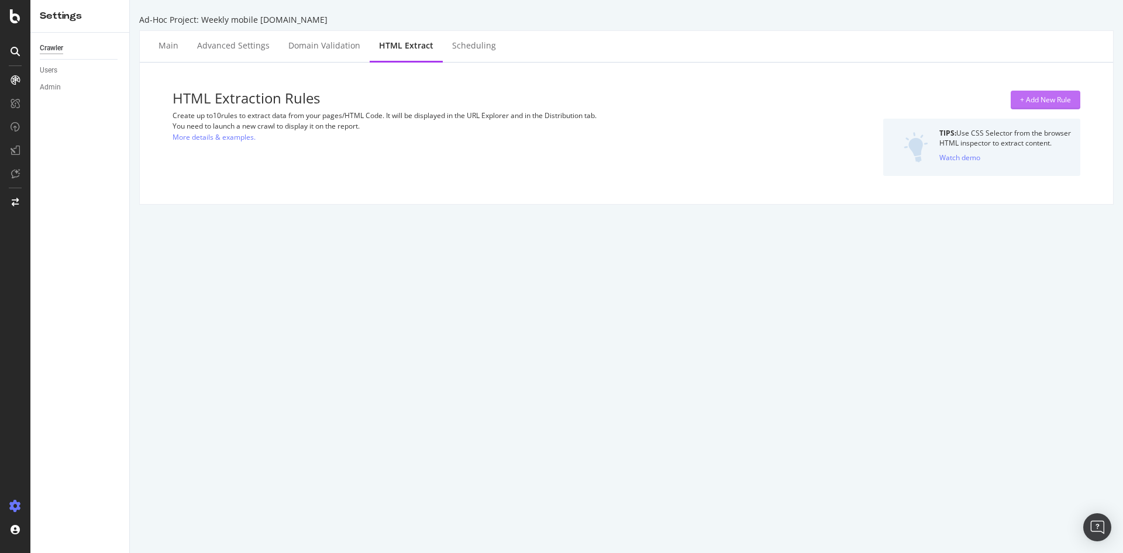
click at [1035, 104] on div "+ Add New Rule" at bounding box center [1045, 100] width 51 height 10
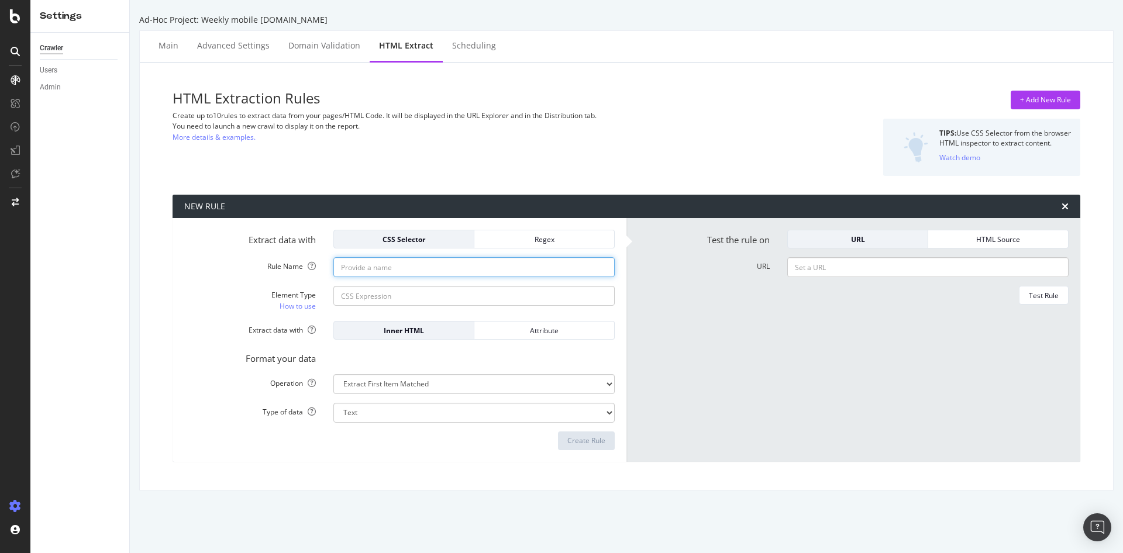
click at [400, 270] on input "Rule Name" at bounding box center [473, 267] width 281 height 20
type input "N"
type input "I"
type input "Nombre produits"
click at [442, 299] on input "Element Type How to use" at bounding box center [473, 296] width 281 height 20
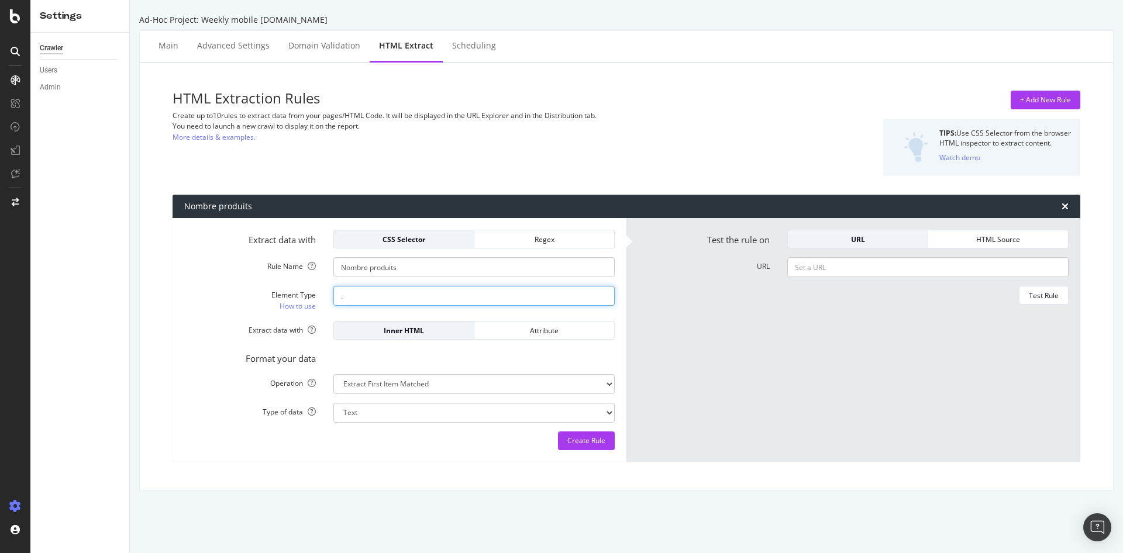
paste input "f-searchResults__nb"
type input ".f-searchResults__nb"
click at [796, 265] on input "URL" at bounding box center [927, 267] width 281 height 20
paste input "https://www.fnac.com/Asus/m55638/w-4"
type input "https://www.fnac.com/Asus/m55638/w-4"
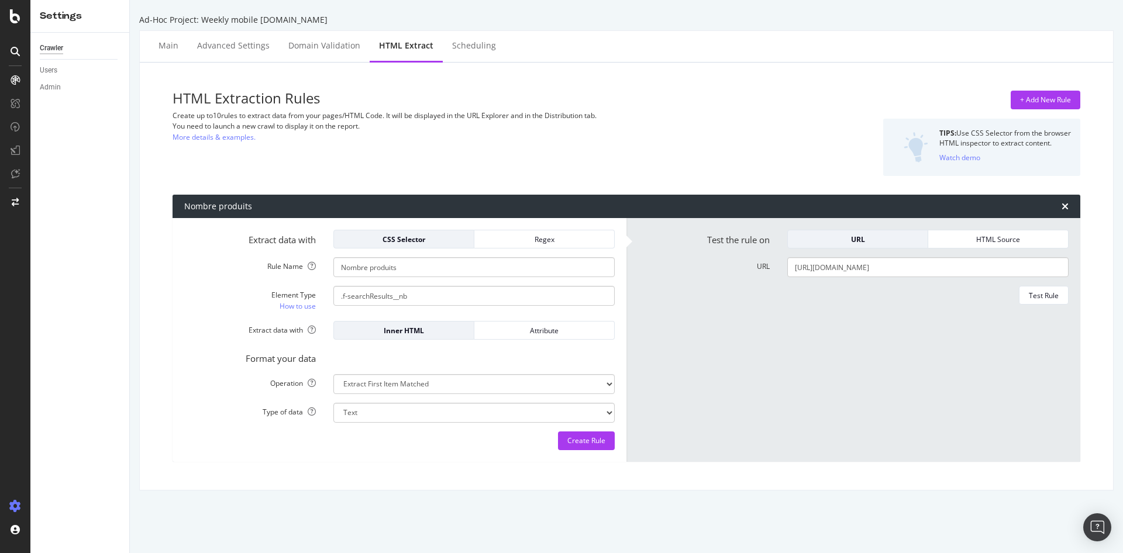
click at [437, 356] on div "Format your data" at bounding box center [399, 357] width 448 height 16
click at [1048, 295] on div "Test Rule" at bounding box center [1044, 296] width 30 height 10
click at [473, 364] on div "Format your data" at bounding box center [399, 357] width 448 height 16
click at [519, 244] on div "Regex" at bounding box center [544, 240] width 121 height 10
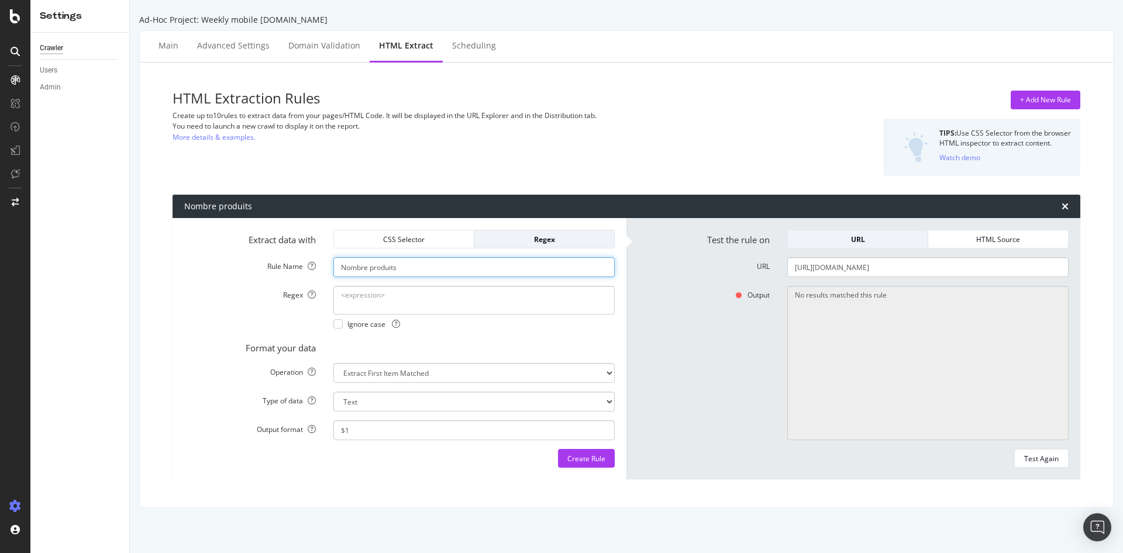
click at [416, 270] on input "Nombre produits" at bounding box center [473, 267] width 281 height 20
click at [397, 298] on textarea "Regex" at bounding box center [473, 300] width 281 height 28
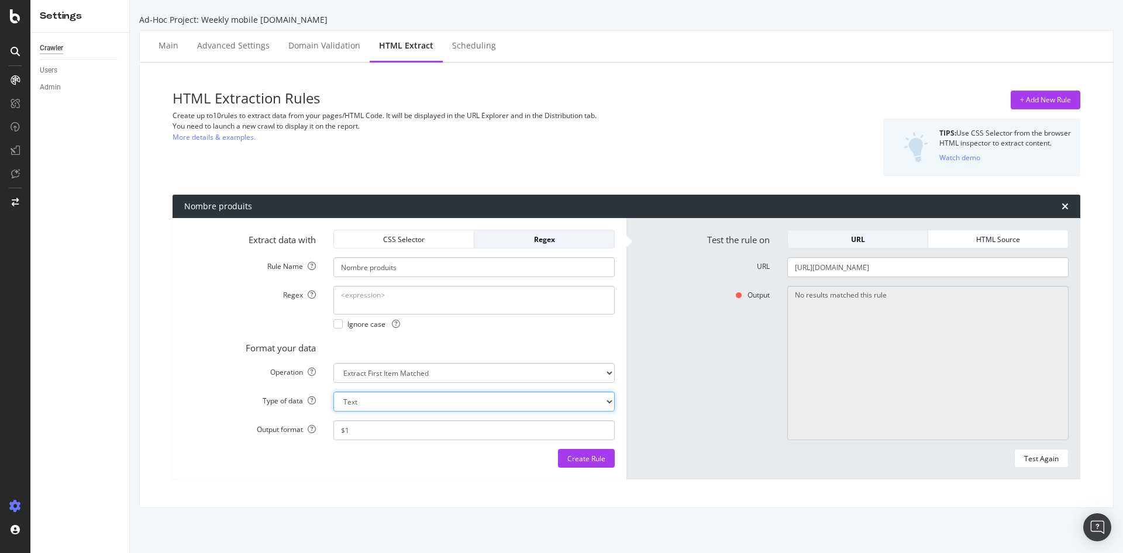
select select "i"
click option "Integer number" at bounding box center [0, 0] width 0 height 0
click at [378, 301] on textarea "Regex" at bounding box center [473, 300] width 281 height 28
paste textarea ""totalCount":"
type textarea "\"totalCount\"\:([0-9]+)"
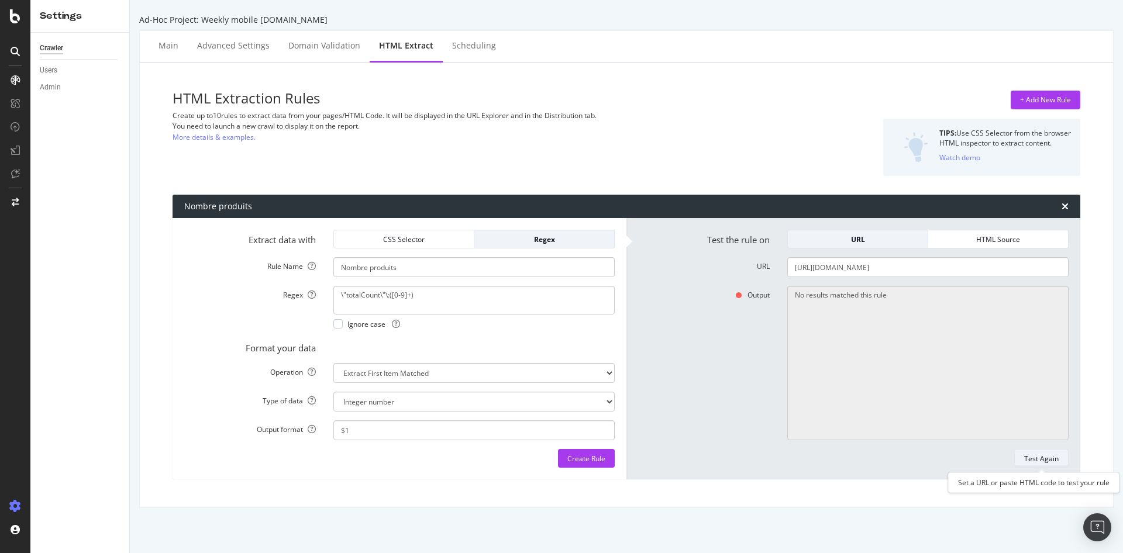
click at [1028, 458] on div "Test Again" at bounding box center [1041, 459] width 35 height 10
click at [497, 288] on textarea "\"totalCount\"\:([0-9]+)" at bounding box center [473, 300] width 281 height 28
click at [1008, 237] on div "HTML Source" at bounding box center [998, 240] width 121 height 10
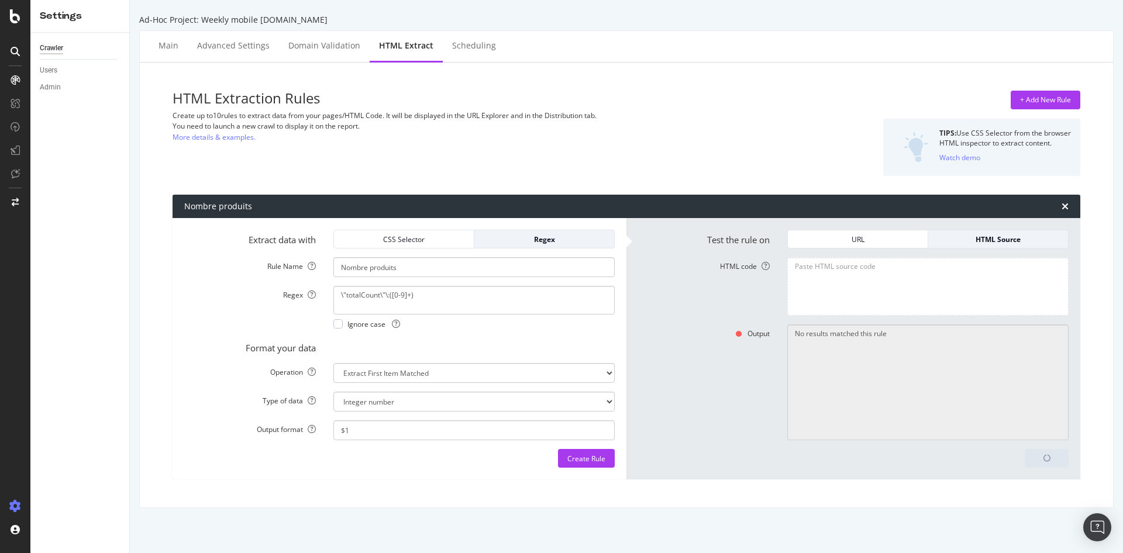
type textarea "9167"
click at [842, 289] on textarea "HTML code" at bounding box center [927, 286] width 281 height 58
click at [738, 291] on label "HTML code" at bounding box center [703, 286] width 149 height 58
click at [787, 291] on textarea "HTML code" at bounding box center [927, 286] width 281 height 58
click at [576, 451] on div "Create Rule" at bounding box center [586, 459] width 38 height 18
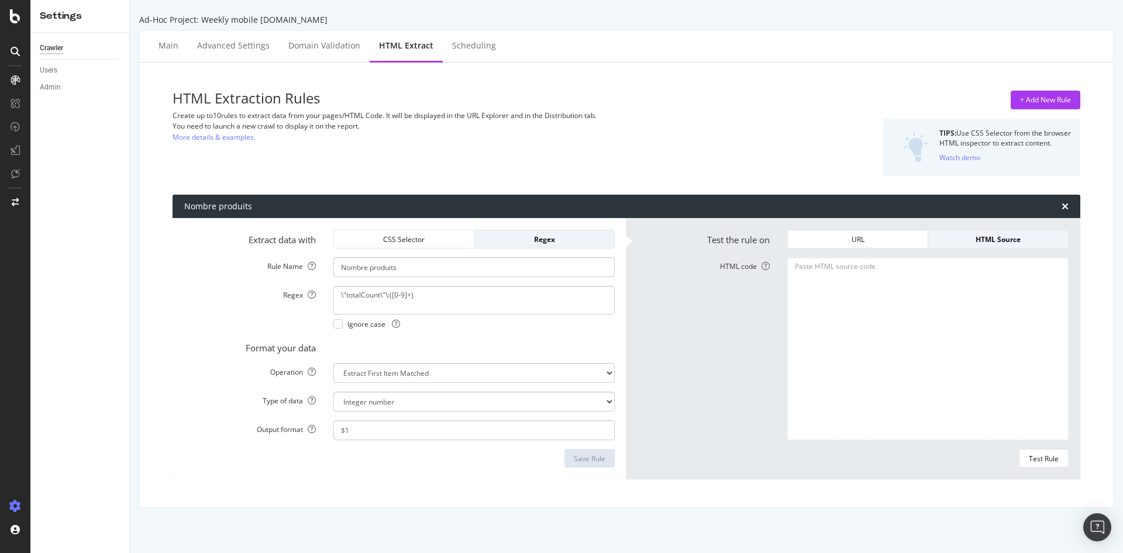
click at [164, 178] on div "HTML Extraction Rules Create up to 10 rules to extract data from your pages/HTM…" at bounding box center [626, 285] width 955 height 426
click at [403, 43] on div "HTML Extract" at bounding box center [406, 46] width 54 height 12
click at [773, 521] on div "Ad-Hoc Project: Weekly mobile fnac.com Main Advanced Settings Domain Validation…" at bounding box center [626, 276] width 993 height 553
click at [452, 47] on div "Scheduling" at bounding box center [474, 46] width 44 height 12
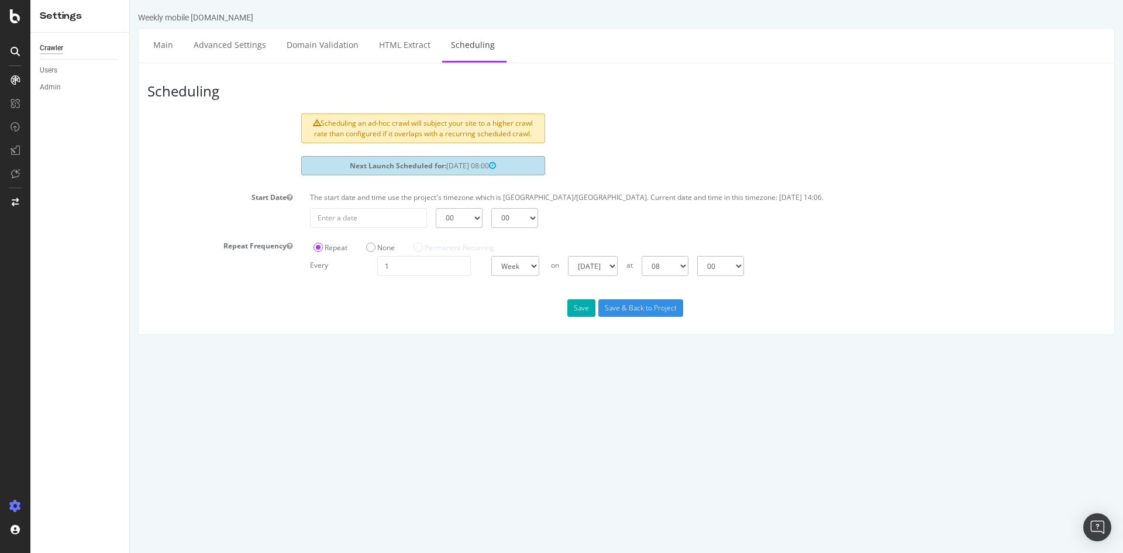
drag, startPoint x: 321, startPoint y: 121, endPoint x: 539, endPoint y: 140, distance: 218.5
click at [539, 140] on div "Scheduling an ad-hoc crawl will subject your site to a higher crawl rate than c…" at bounding box center [423, 127] width 244 height 29
drag, startPoint x: 538, startPoint y: 136, endPoint x: 273, endPoint y: 102, distance: 267.1
click at [273, 102] on article "Scheduling Scheduling an ad-hoc crawl will subject your site to a higher crawl …" at bounding box center [626, 174] width 958 height 204
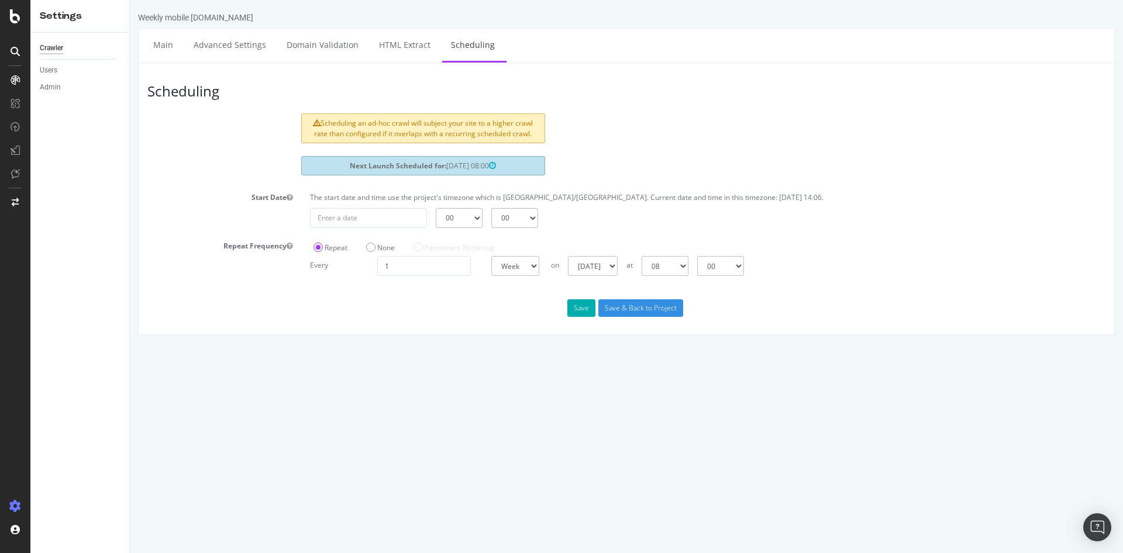
click at [273, 102] on header "Scheduling" at bounding box center [627, 93] width 970 height 42
drag, startPoint x: 159, startPoint y: 94, endPoint x: 292, endPoint y: 292, distance: 239.1
click at [292, 292] on div "Scheduling Scheduling an ad-hoc crawl will subject your site to a higher crawl …" at bounding box center [626, 199] width 977 height 273
click at [292, 293] on div "Scheduling Scheduling an ad-hoc crawl will subject your site to a higher crawl …" at bounding box center [626, 199] width 977 height 273
click at [156, 43] on link "Main" at bounding box center [162, 45] width 37 height 32
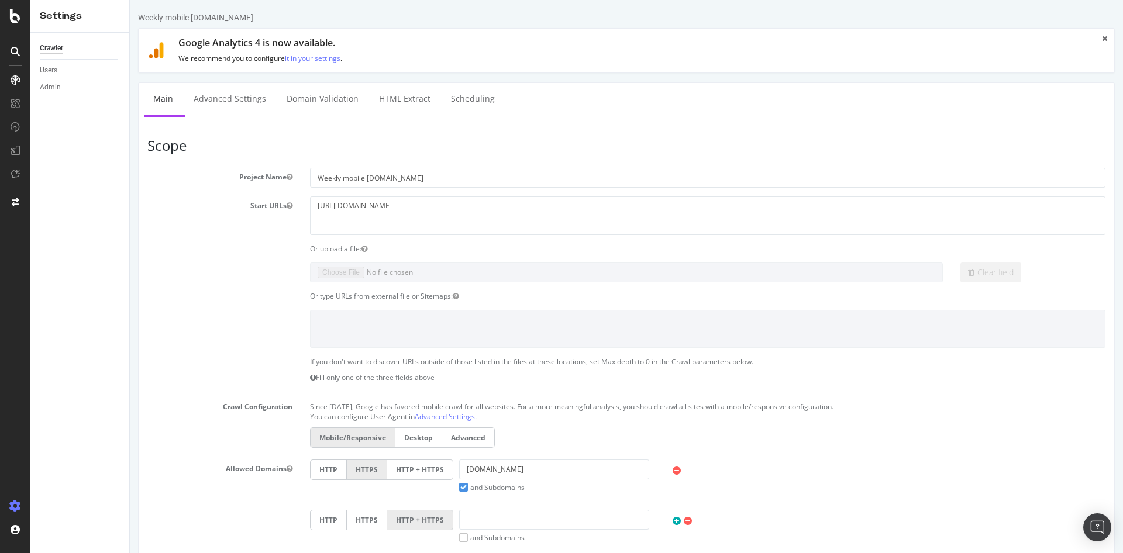
click at [821, 13] on div "Weekly mobile fnac.com" at bounding box center [626, 20] width 977 height 16
click at [192, 258] on section "Project Name Weekly mobile fnac.com Start URLs https://www.fnac.com Or upload a…" at bounding box center [626, 408] width 958 height 481
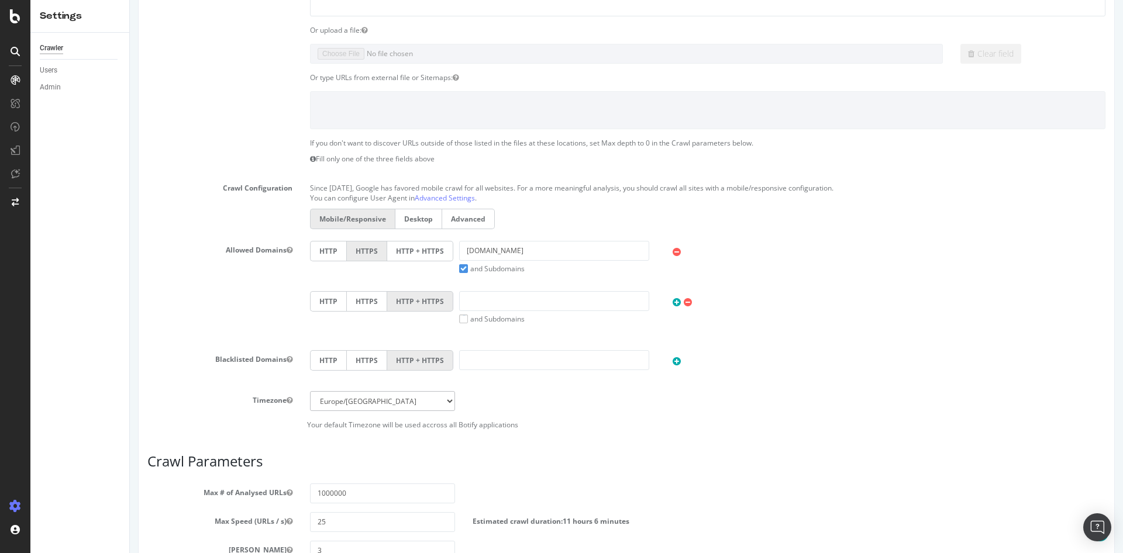
scroll to position [435, 0]
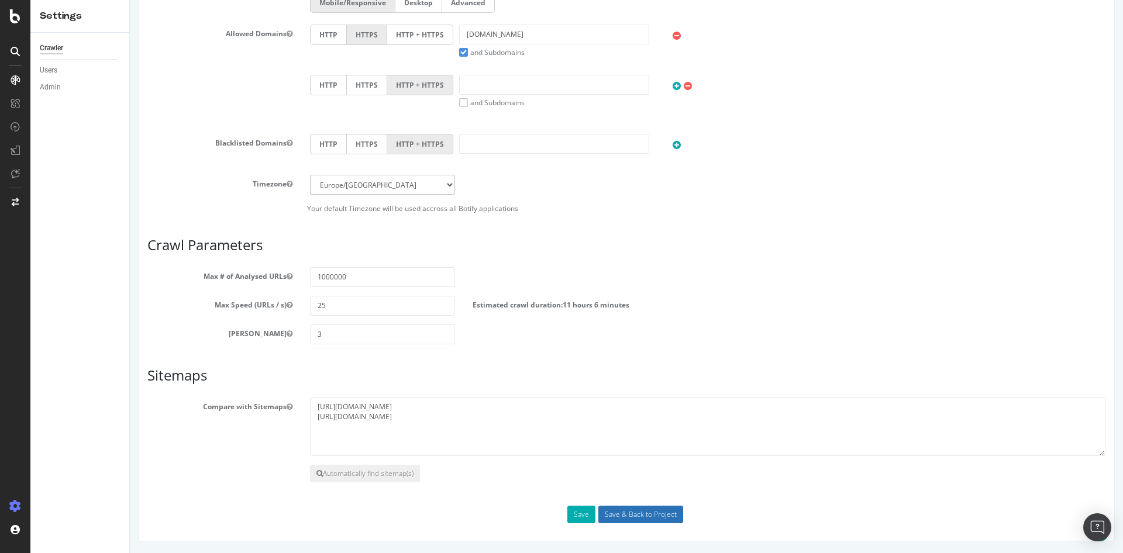
click at [608, 512] on input "Save & Back to Project" at bounding box center [640, 515] width 85 height 18
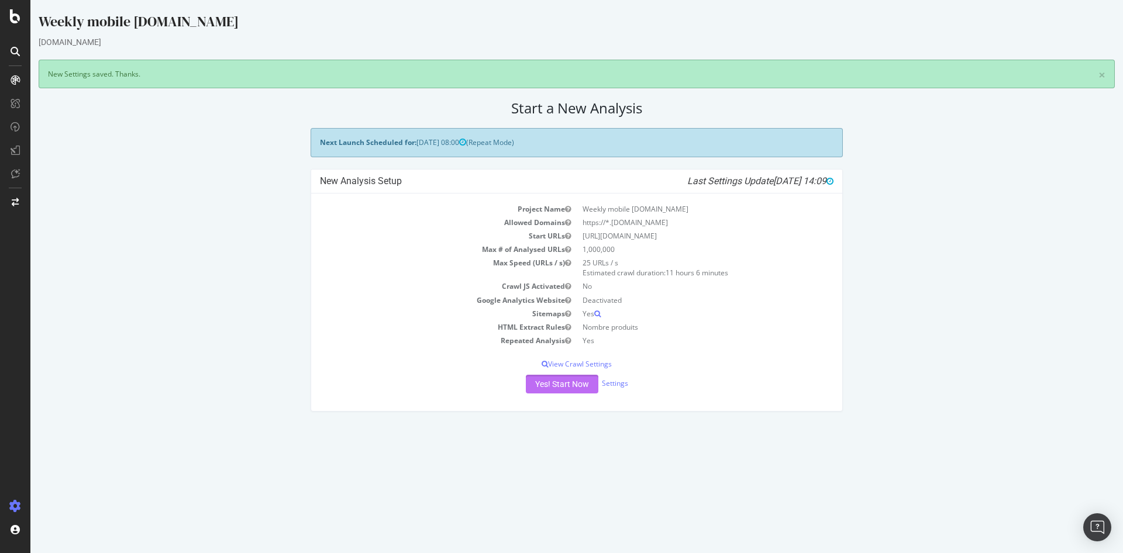
click at [564, 383] on button "Yes! Start Now" at bounding box center [562, 384] width 73 height 19
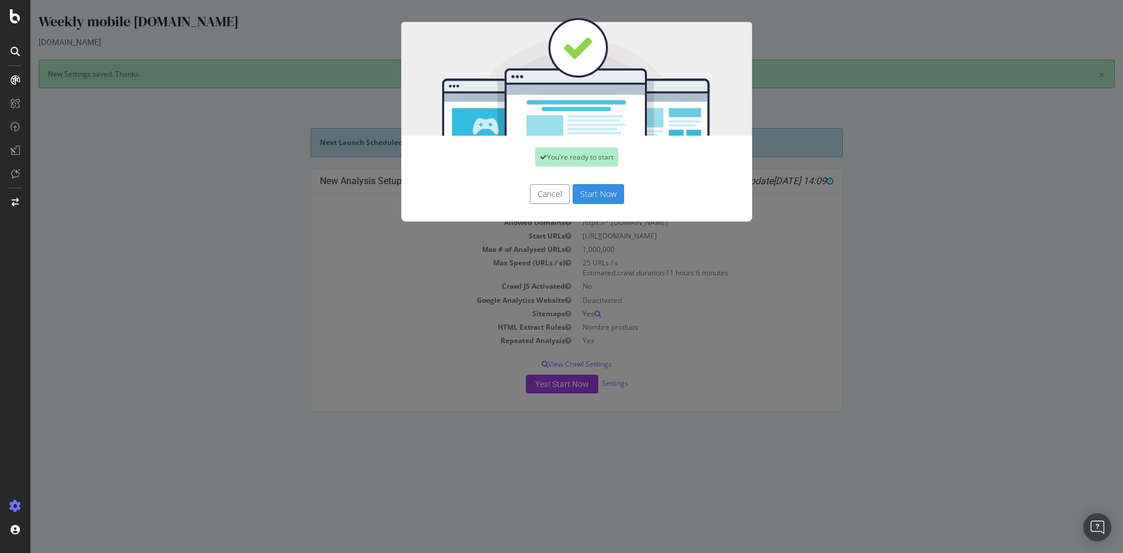
click at [610, 197] on button "Start Now" at bounding box center [598, 194] width 51 height 20
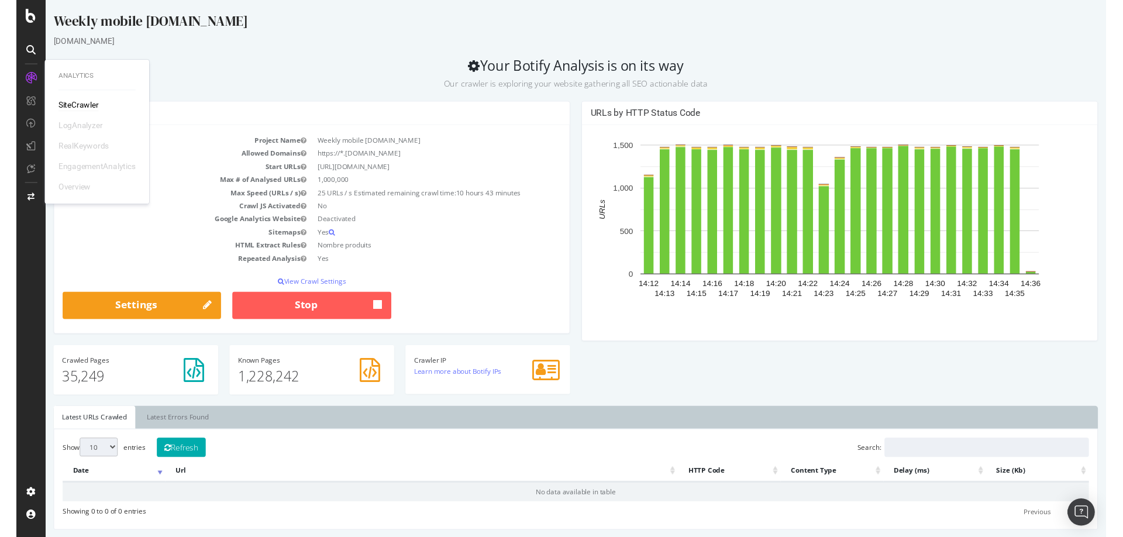
click at [573, 46] on div "fnac.com" at bounding box center [592, 42] width 1076 height 12
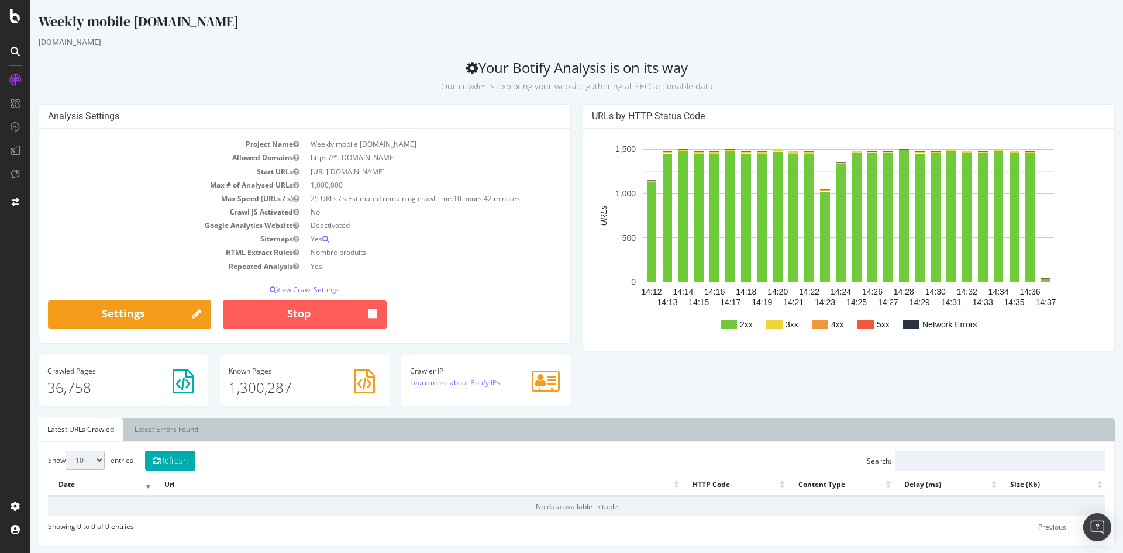
click at [322, 48] on div "fnac.com" at bounding box center [577, 42] width 1076 height 12
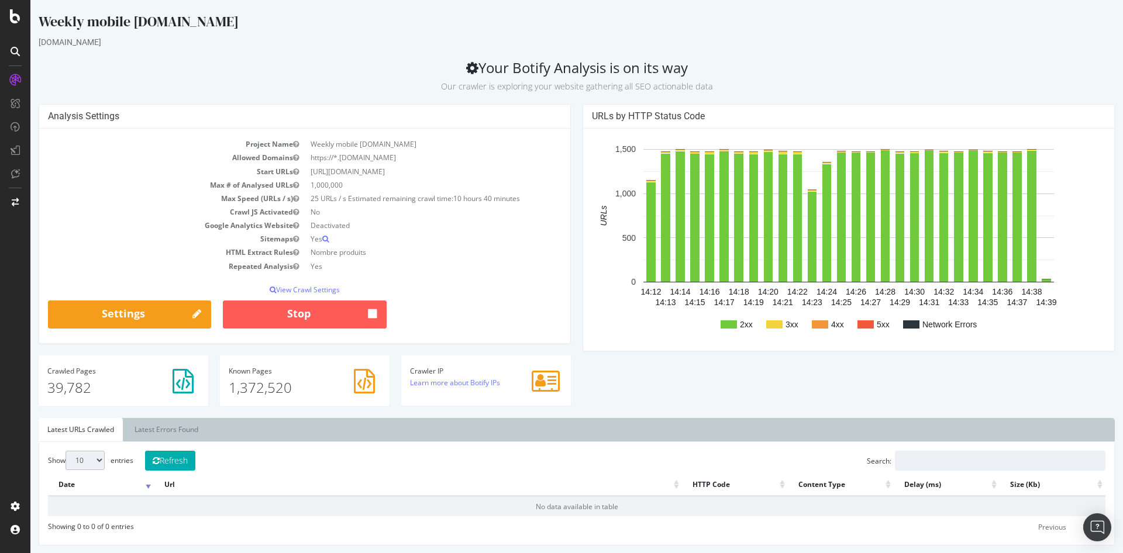
click at [573, 166] on div "Analysis Settings Project Name Weekly mobile fnac.com Allowed Domains https://*…" at bounding box center [305, 229] width 544 height 251
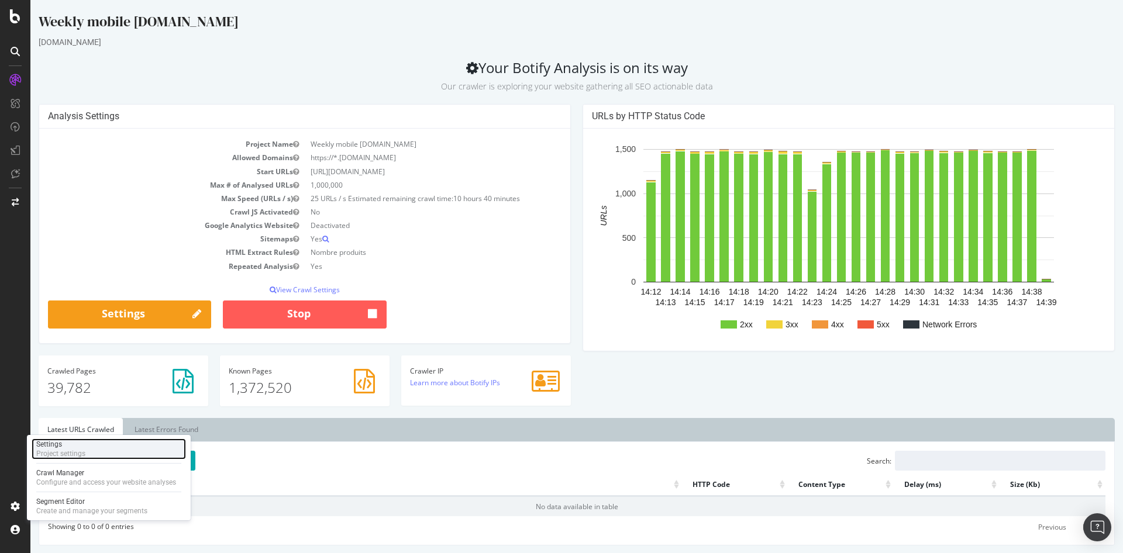
click at [105, 446] on div "Settings Project settings" at bounding box center [109, 449] width 154 height 21
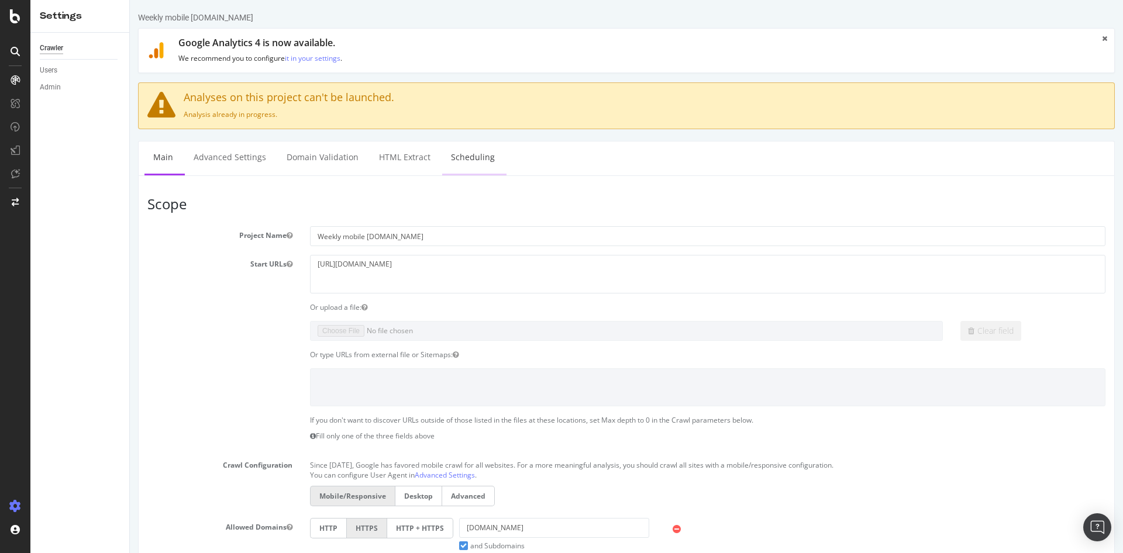
click at [466, 157] on link "Scheduling" at bounding box center [472, 158] width 61 height 32
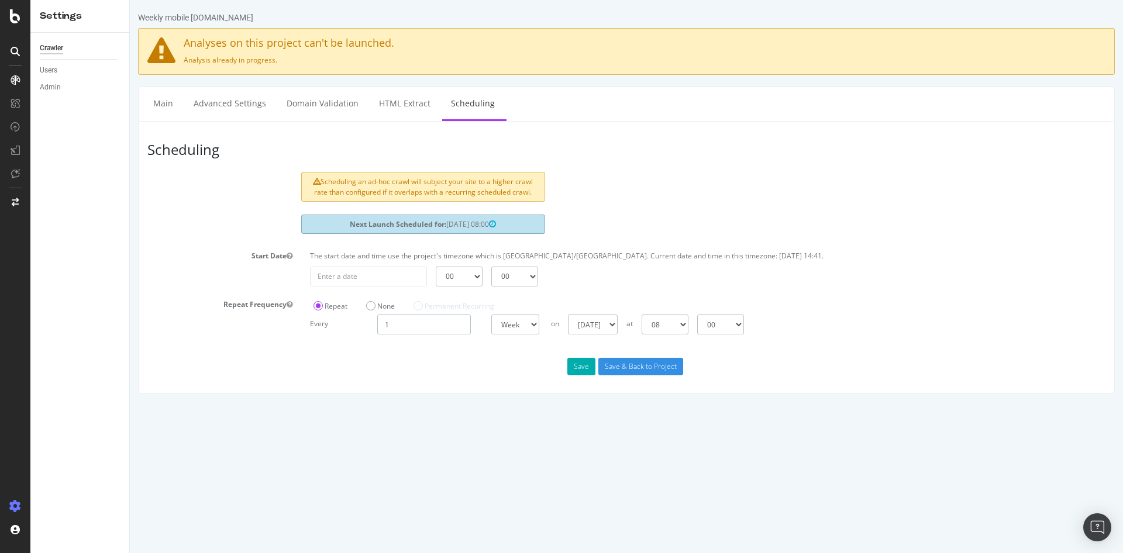
click at [462, 331] on input "1" at bounding box center [424, 325] width 94 height 20
type input "2"
click at [586, 370] on button "Save" at bounding box center [581, 367] width 28 height 18
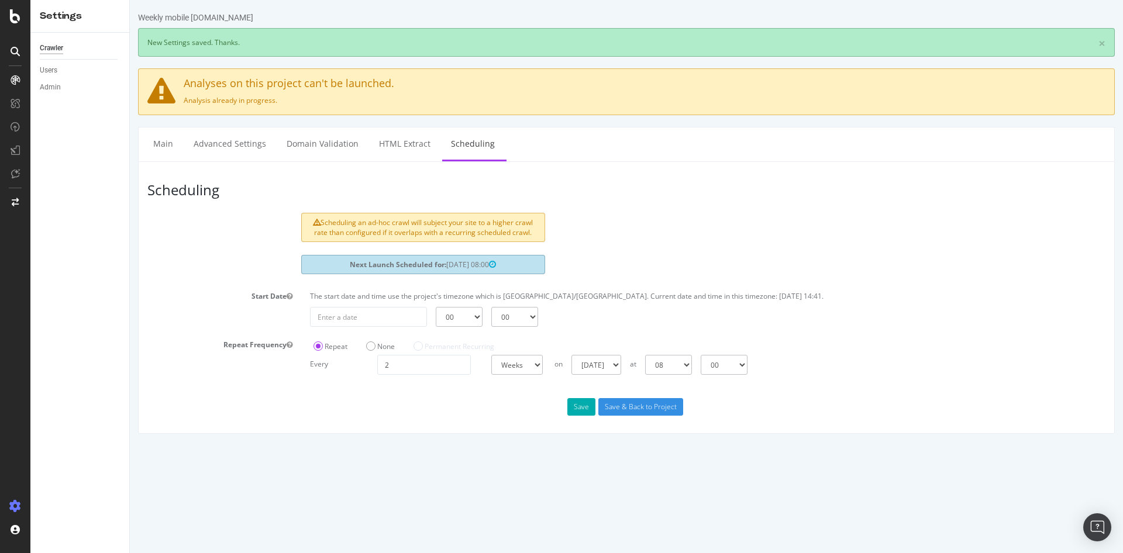
click at [777, 446] on html "Weekly mobile fnac.com × New Settings saved. Thanks. Analyses on this project c…" at bounding box center [626, 223] width 993 height 446
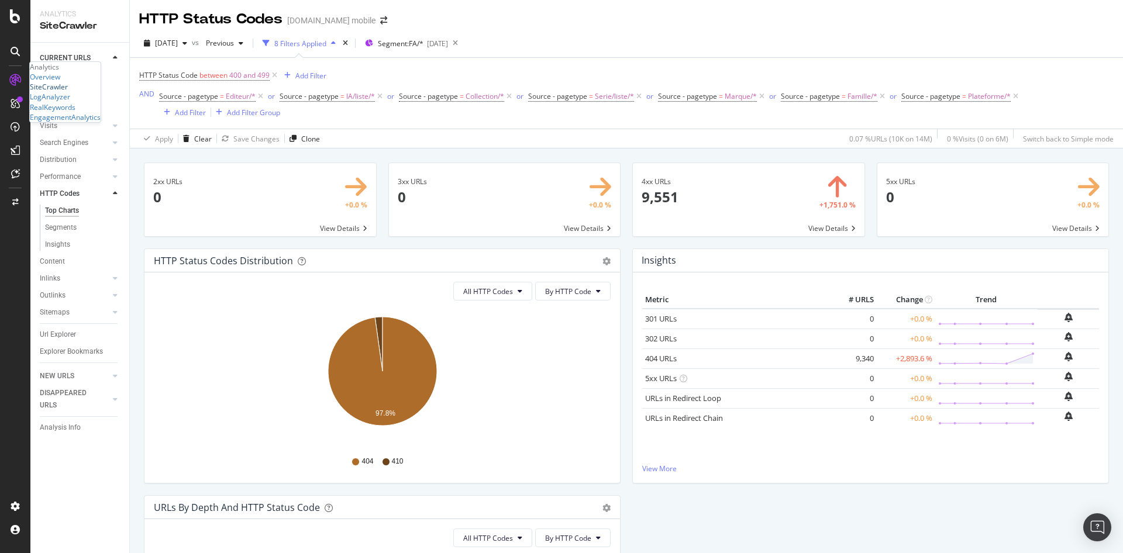
click at [64, 92] on div "SiteCrawler" at bounding box center [49, 87] width 38 height 10
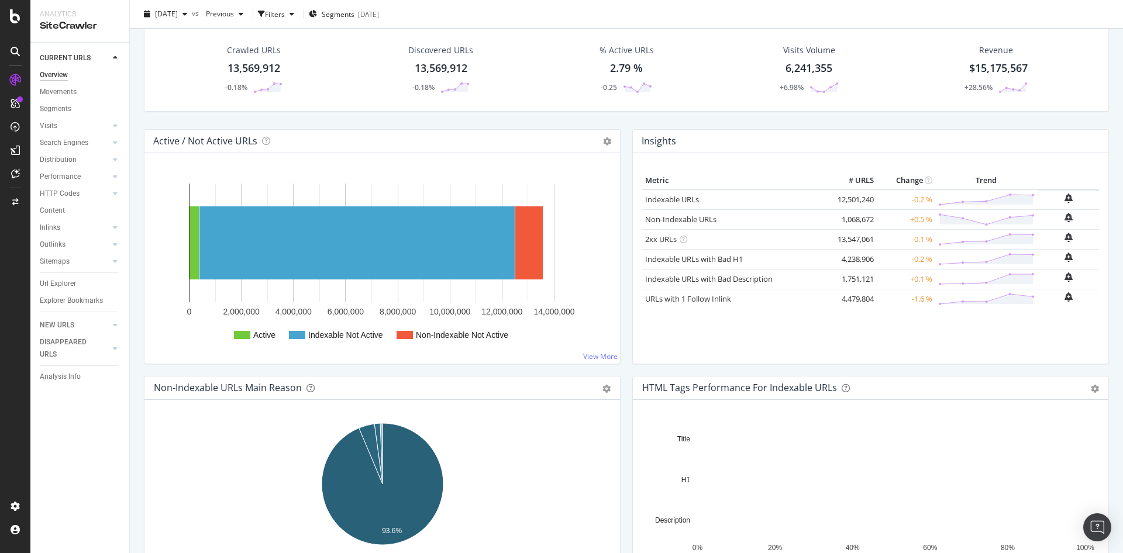
scroll to position [32, 0]
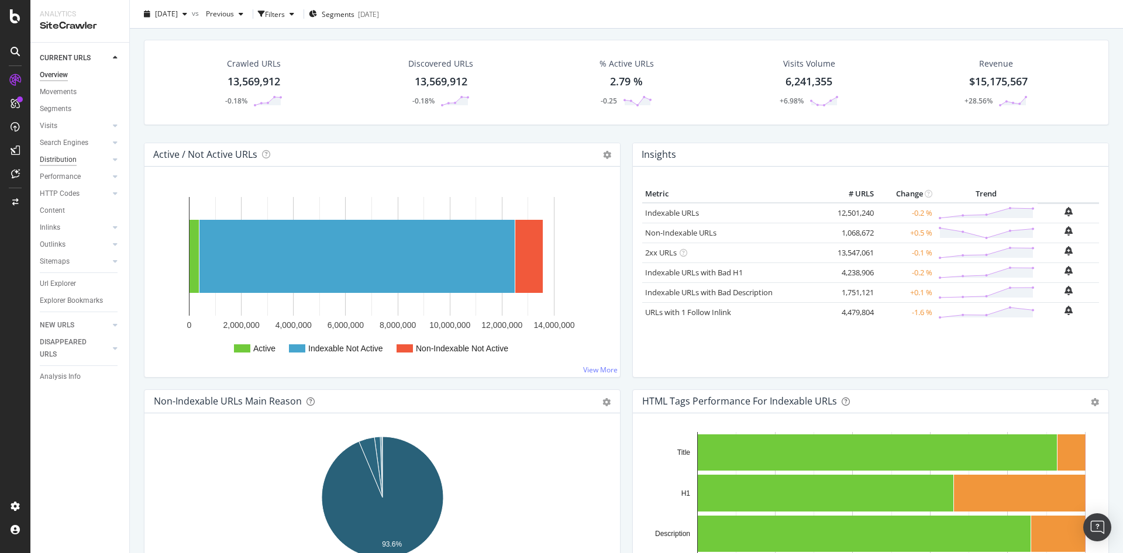
click at [66, 158] on div "Distribution" at bounding box center [58, 160] width 37 height 12
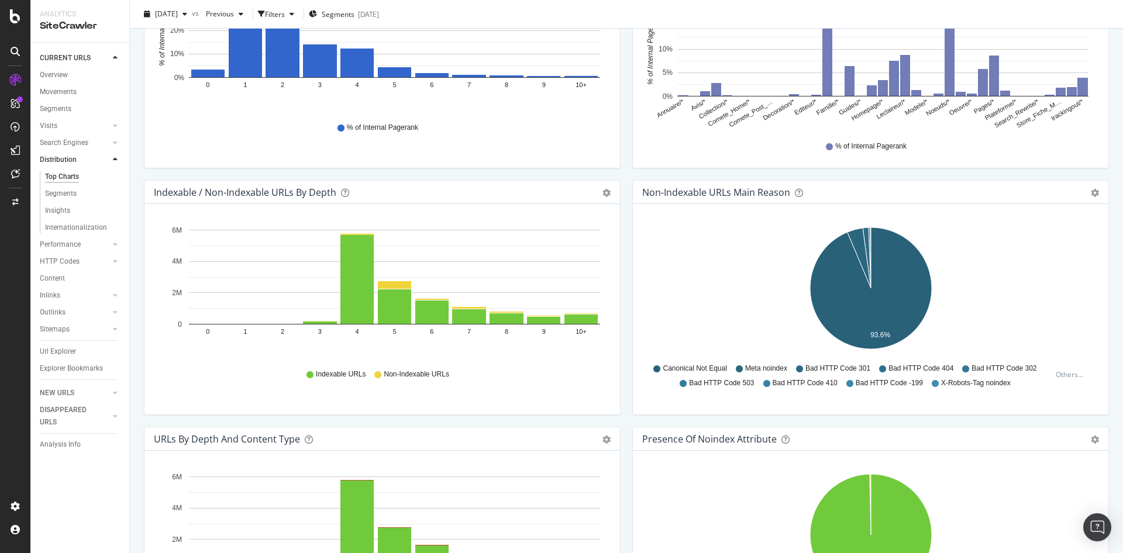
scroll to position [470, 0]
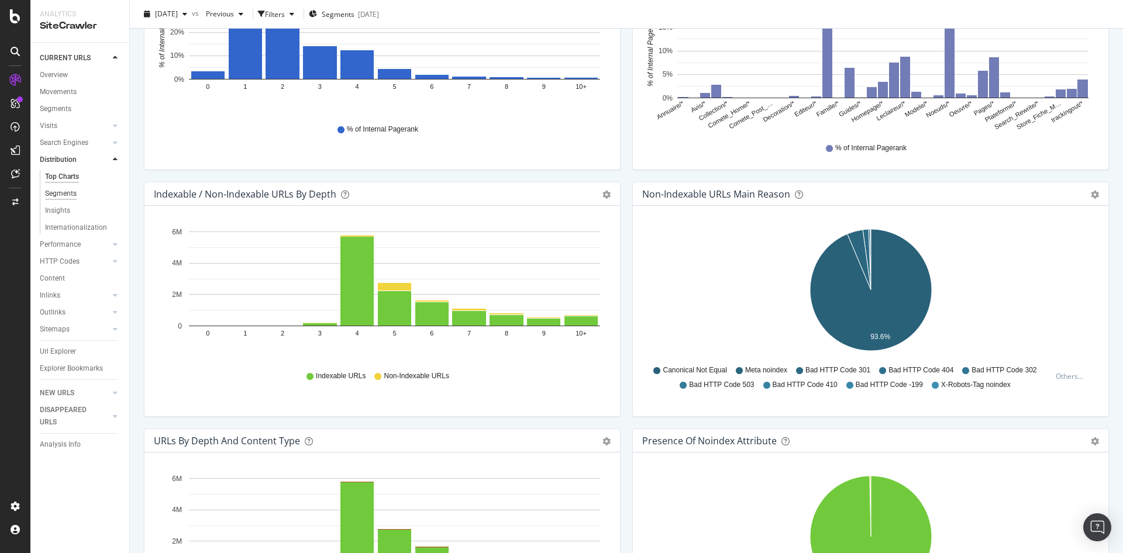
click at [63, 195] on div "Segments" at bounding box center [61, 194] width 32 height 12
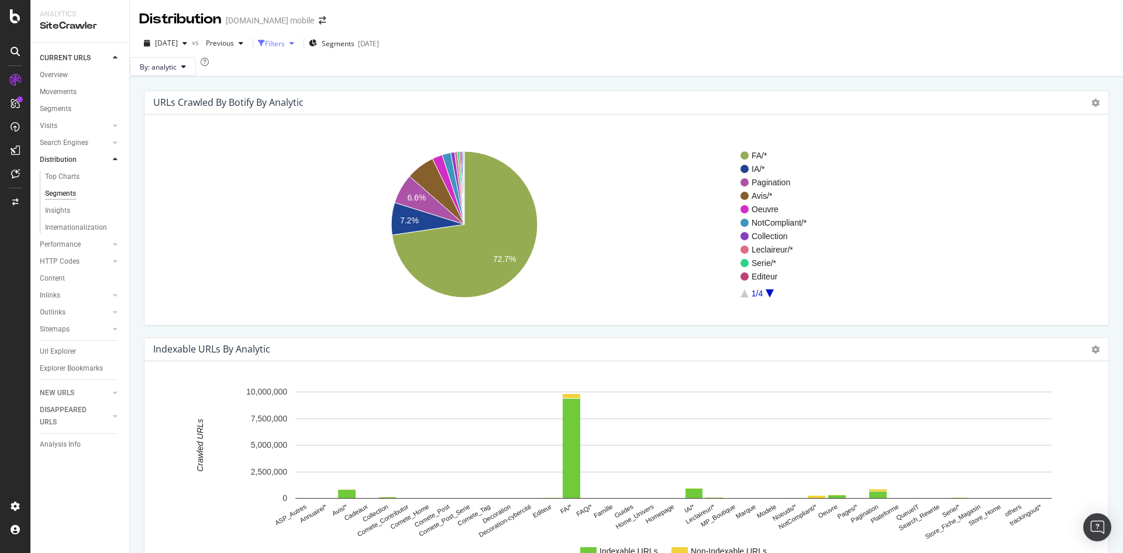
click at [285, 46] on div "Filters" at bounding box center [275, 44] width 20 height 10
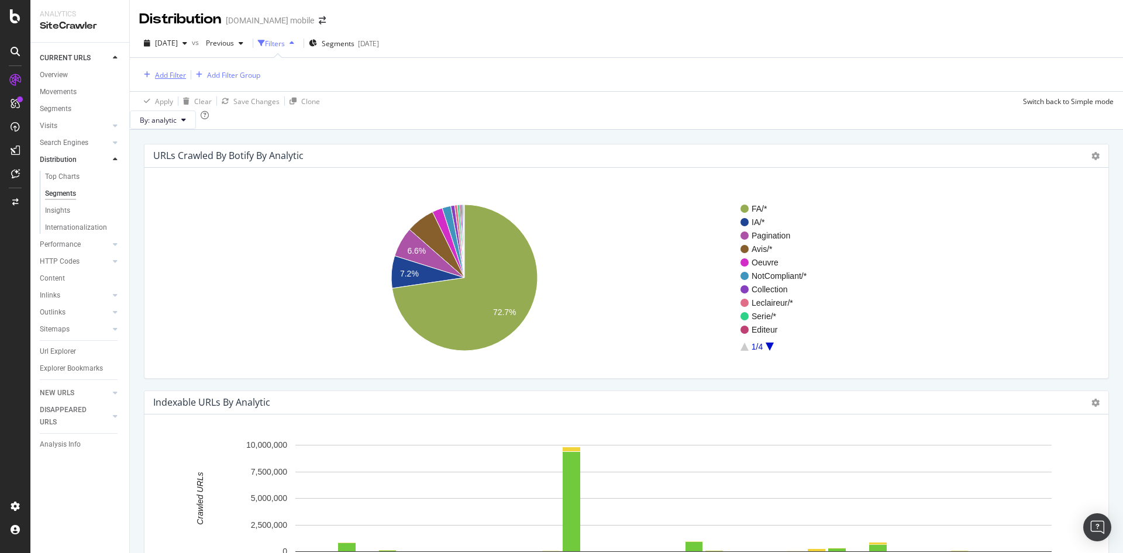
click at [173, 75] on div "Add Filter" at bounding box center [170, 75] width 31 height 10
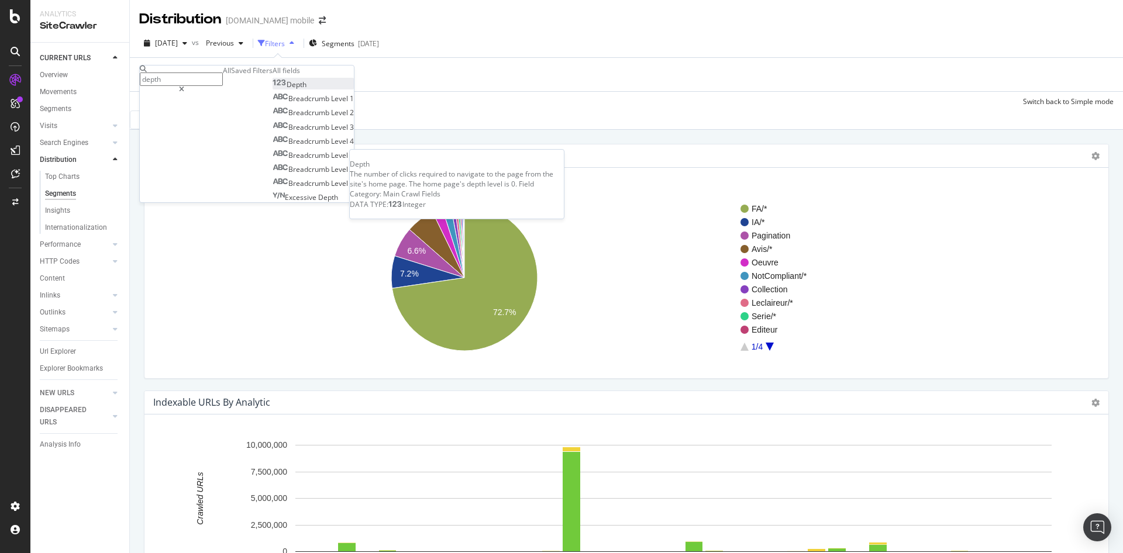
type input "depth"
click at [273, 89] on div "Depth" at bounding box center [290, 85] width 34 height 10
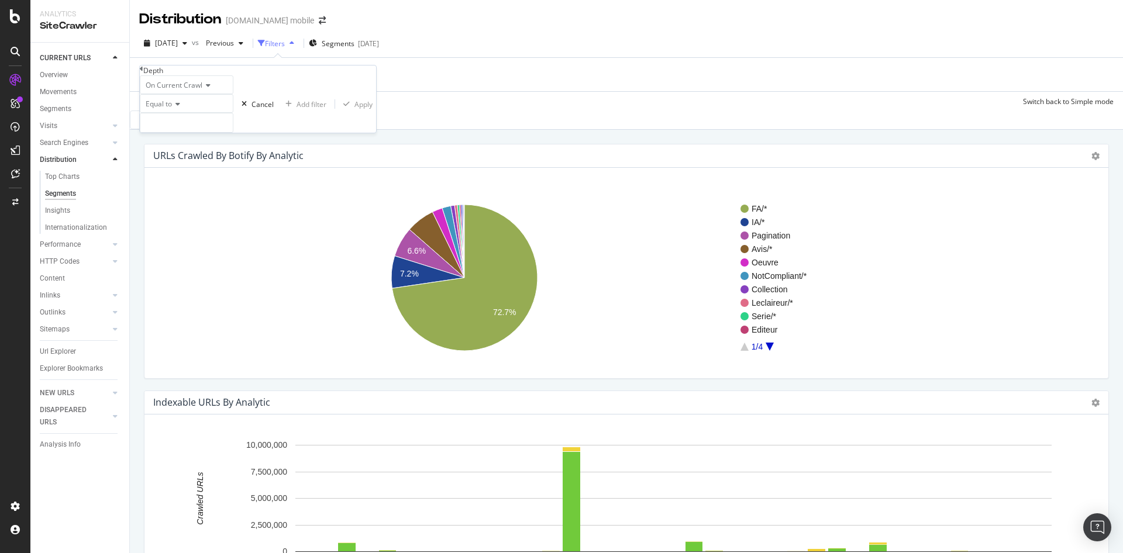
click at [180, 108] on icon at bounding box center [176, 104] width 8 height 7
click at [211, 161] on span "Less than or equal to" at bounding box center [177, 157] width 68 height 10
click at [191, 133] on div "On Current Crawl Less than or equal to Cancel Add filter Apply" at bounding box center [258, 103] width 236 height 57
click at [180, 133] on input "number" at bounding box center [187, 123] width 94 height 20
type input "3"
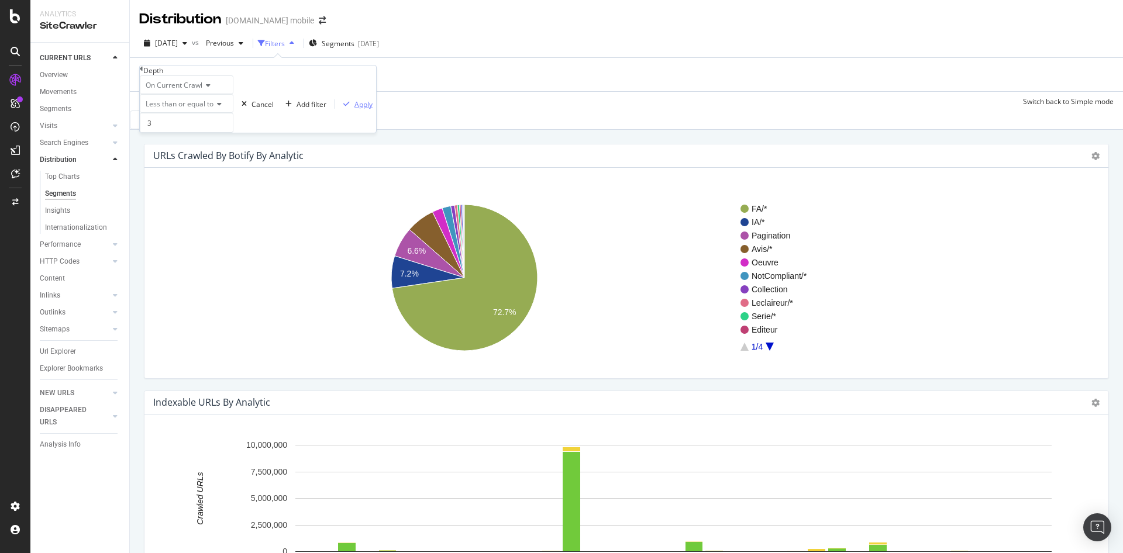
click at [354, 109] on div "Apply" at bounding box center [363, 104] width 18 height 10
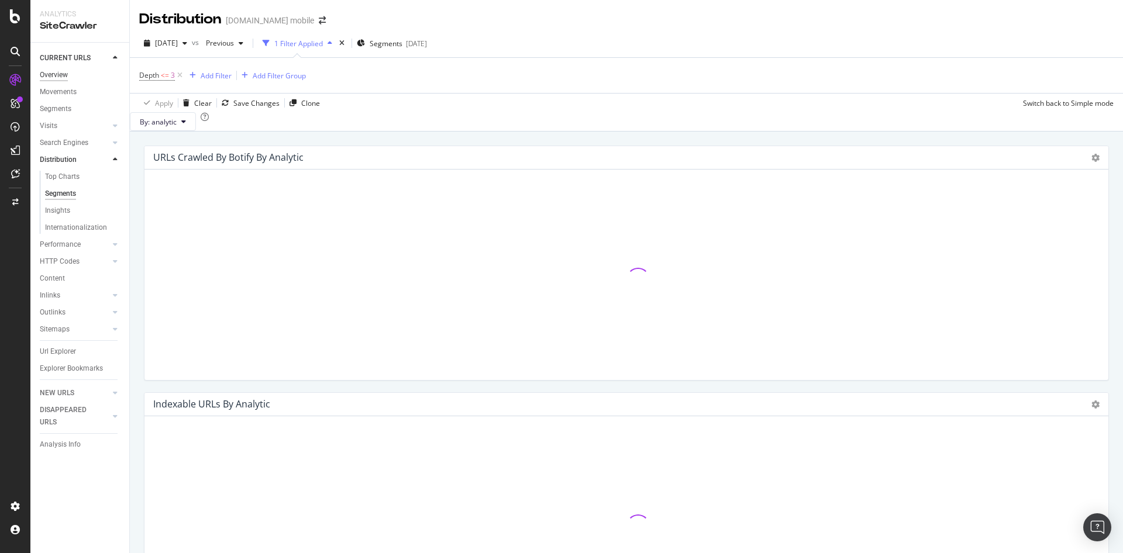
click at [61, 77] on div "Overview" at bounding box center [54, 75] width 28 height 12
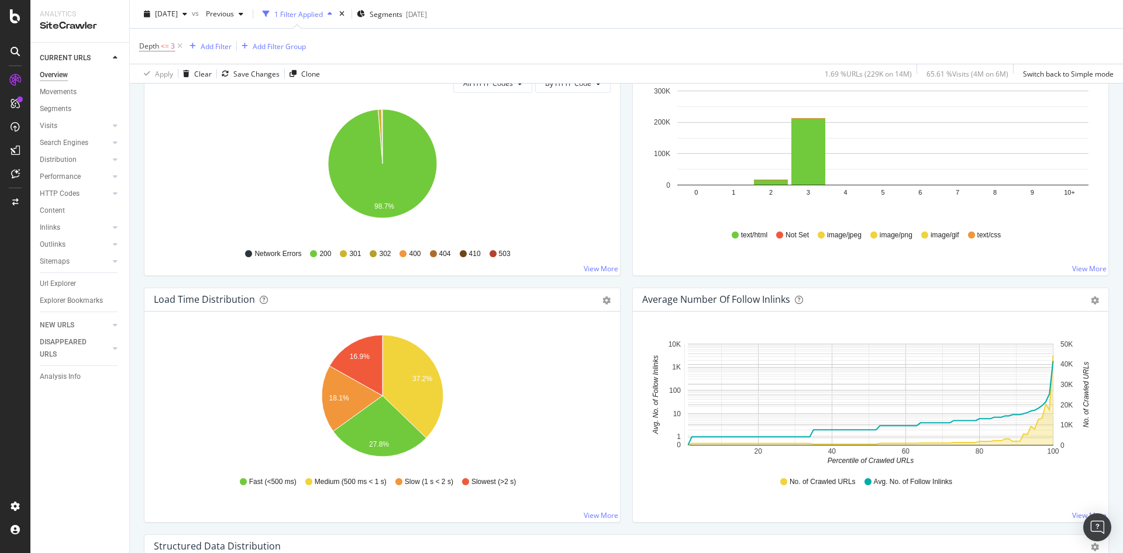
scroll to position [690, 0]
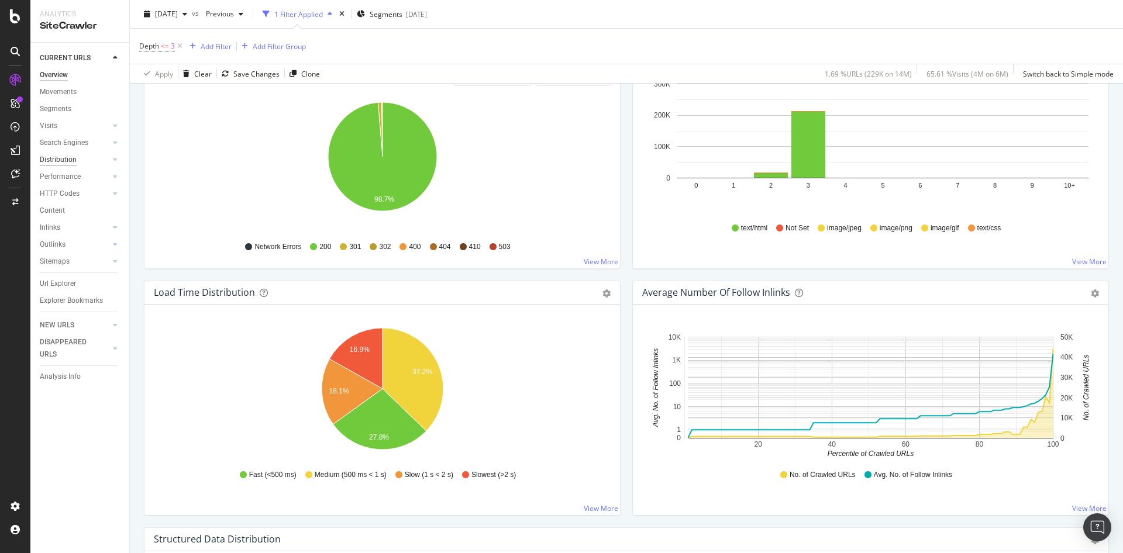
click at [55, 157] on div "Distribution" at bounding box center [58, 160] width 37 height 12
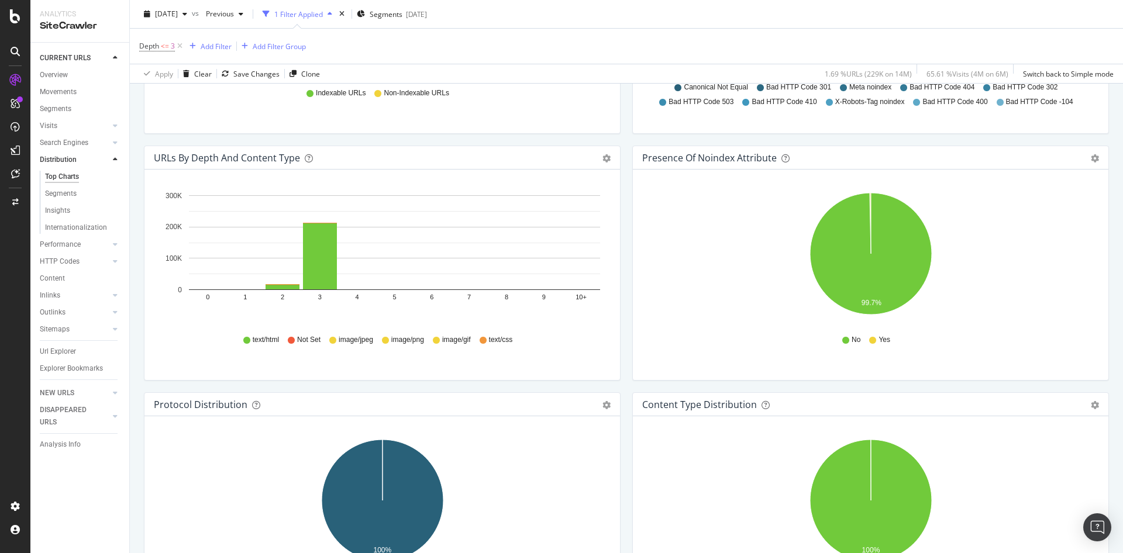
scroll to position [818, 0]
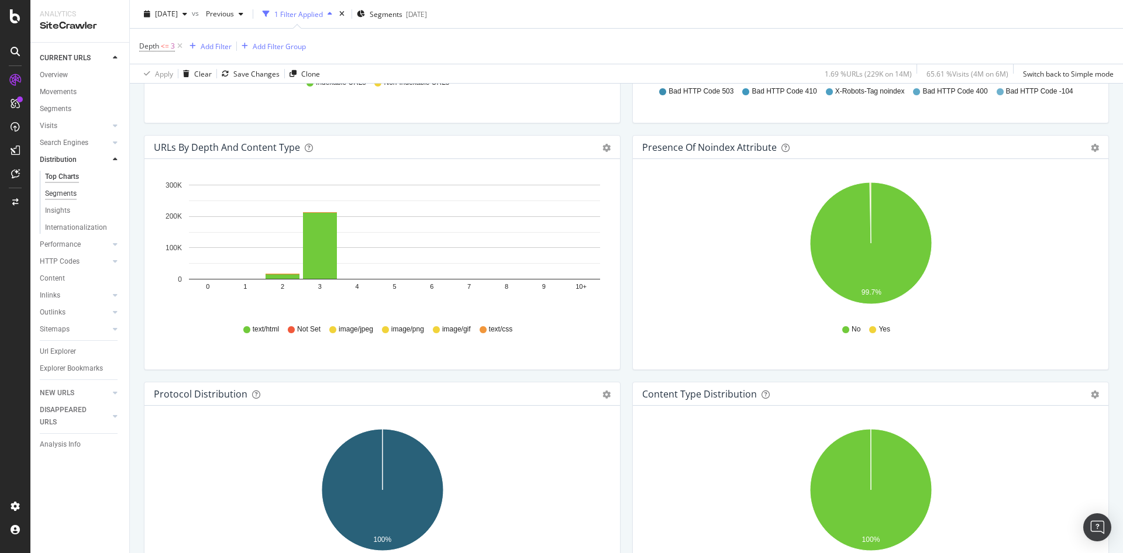
click at [67, 192] on div "Segments" at bounding box center [61, 194] width 32 height 12
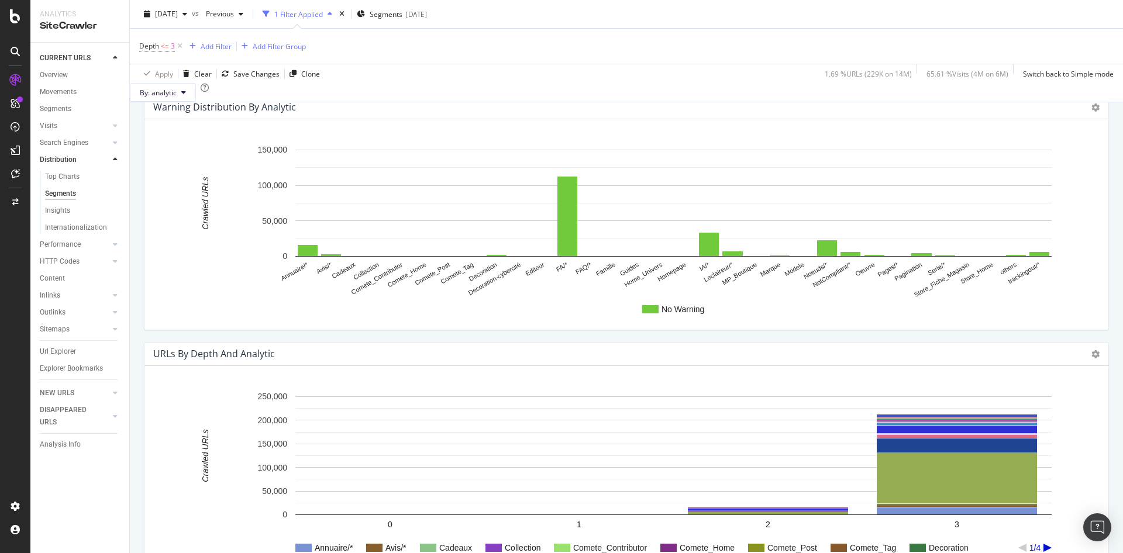
scroll to position [887, 0]
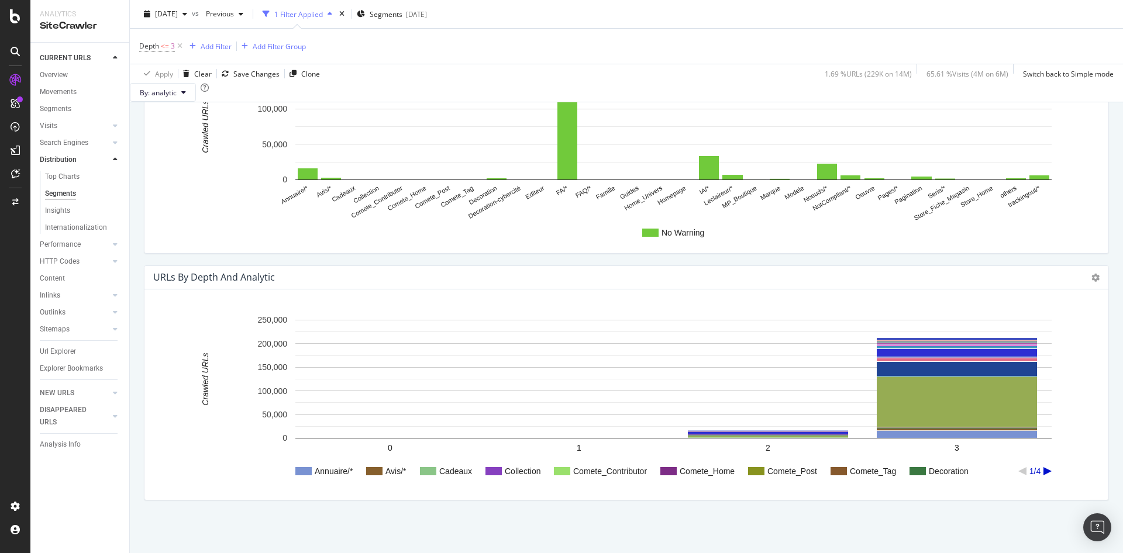
click at [868, 20] on div "2025 Oct. 1st vs Previous 1 Filter Applied Segments 2025-08-11" at bounding box center [626, 16] width 993 height 23
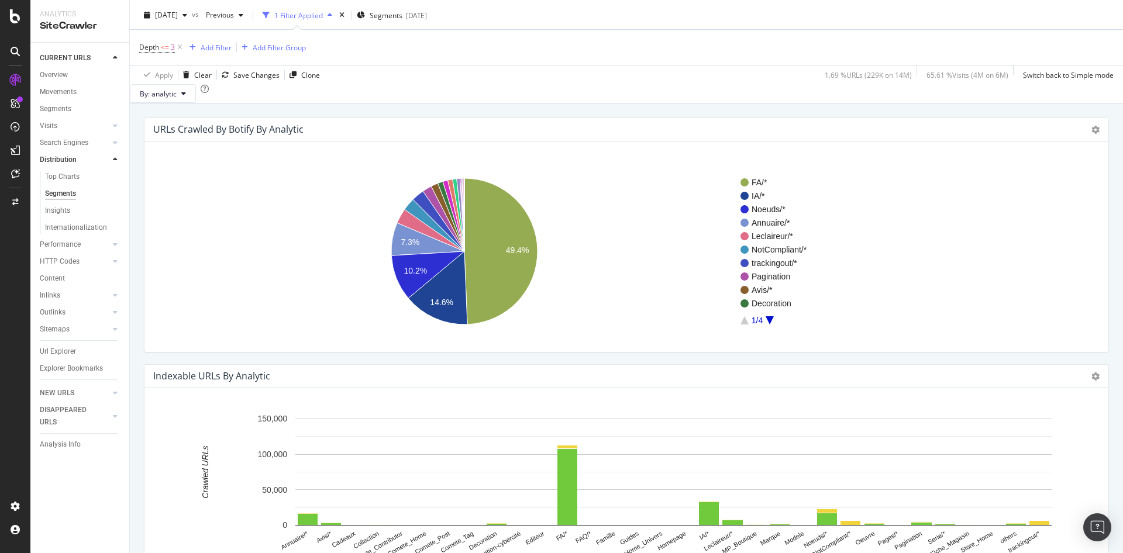
scroll to position [0, 0]
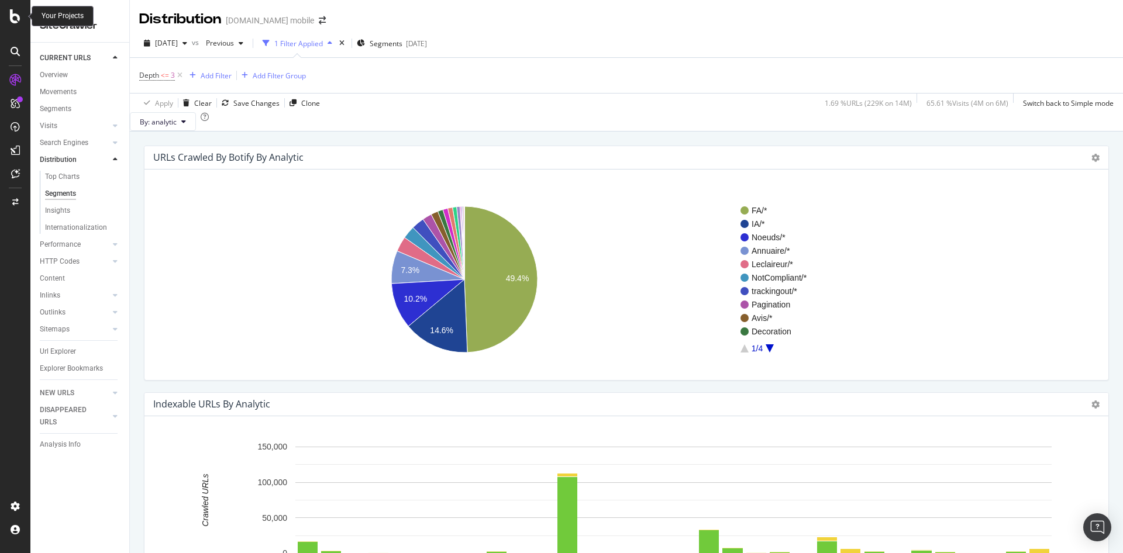
click at [17, 20] on icon at bounding box center [15, 16] width 11 height 14
